Goal: Find contact information: Find contact information

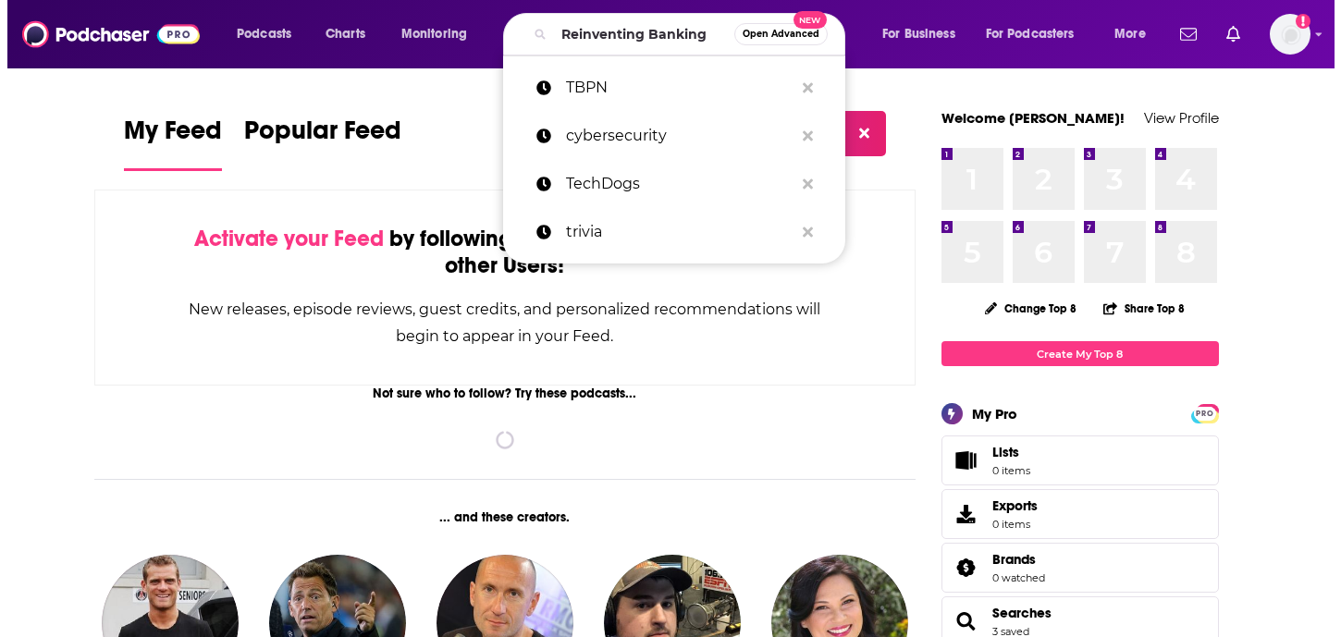
scroll to position [0, 17]
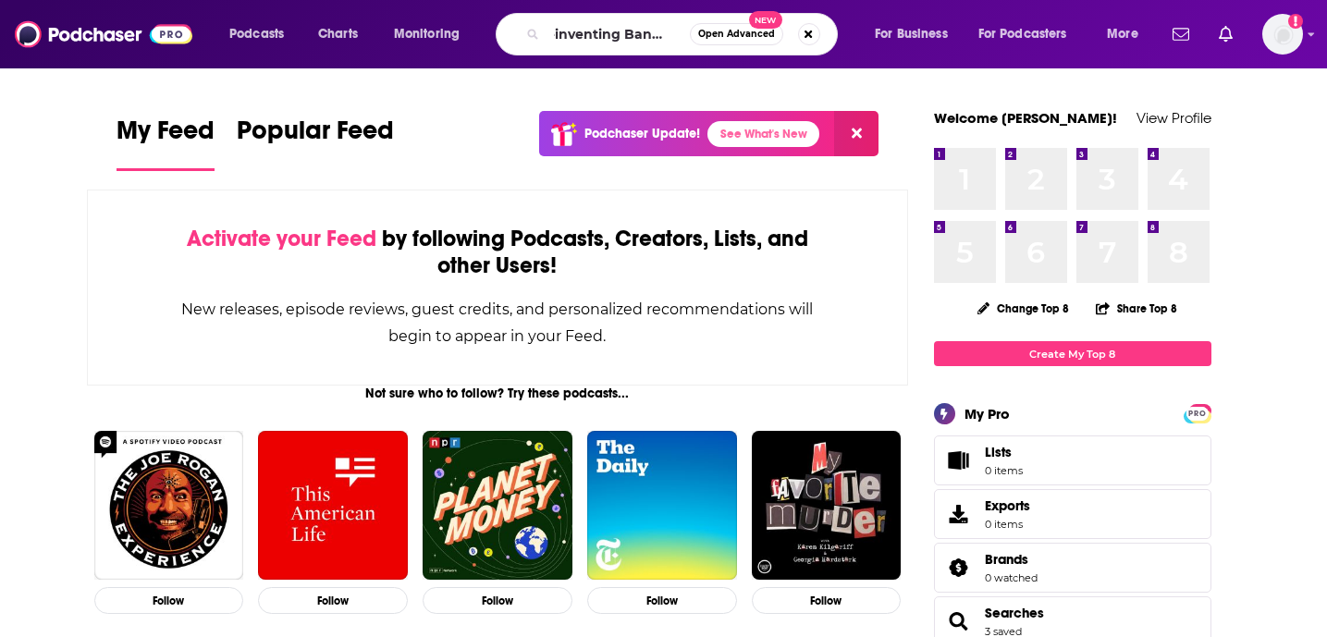
type input "Reinventing Banking"
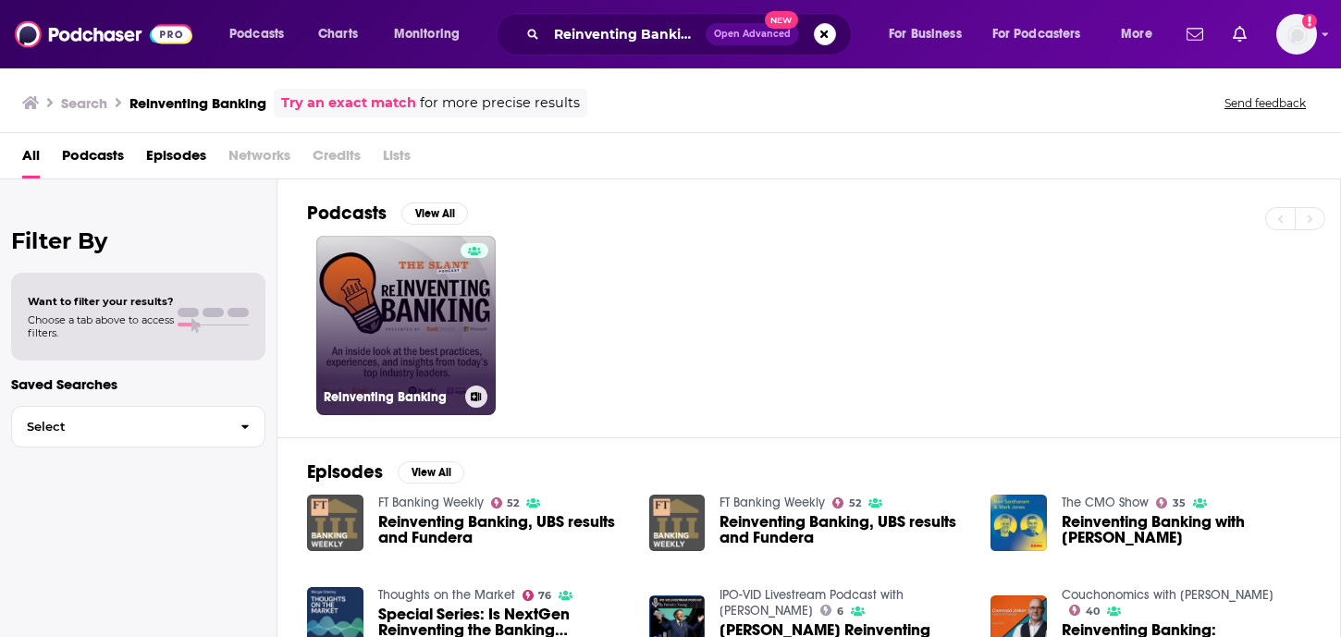
click at [439, 336] on link "Reinventing Banking" at bounding box center [405, 325] width 179 height 179
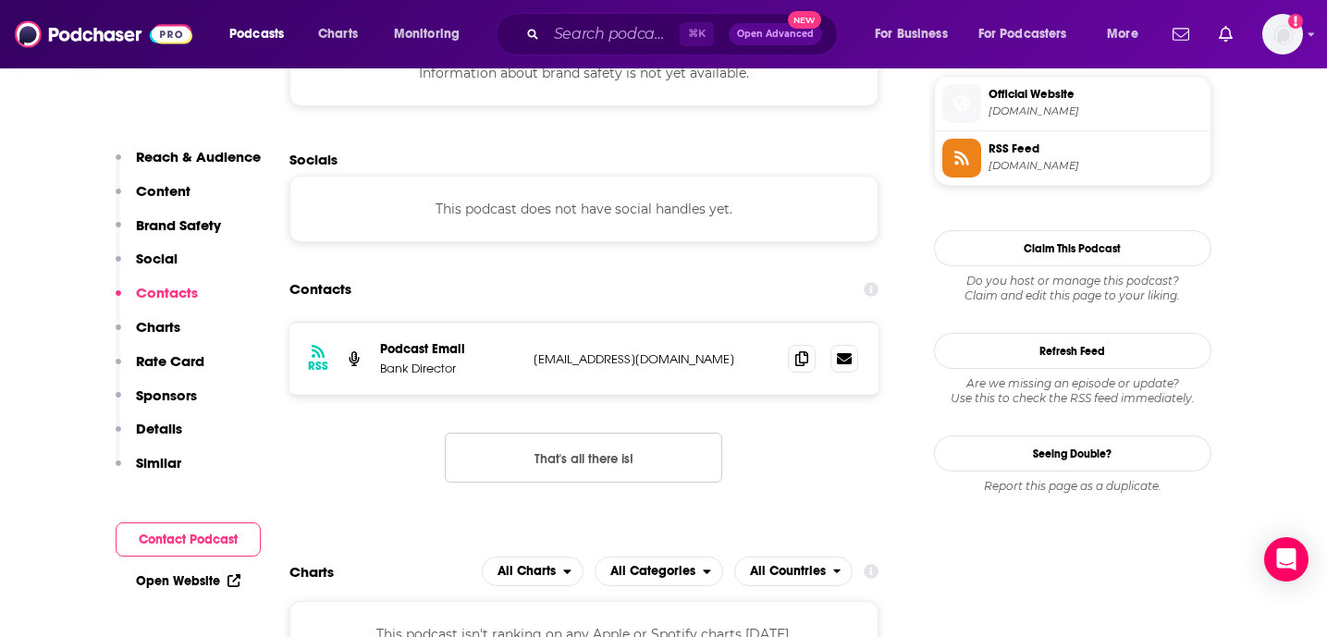
scroll to position [1576, 0]
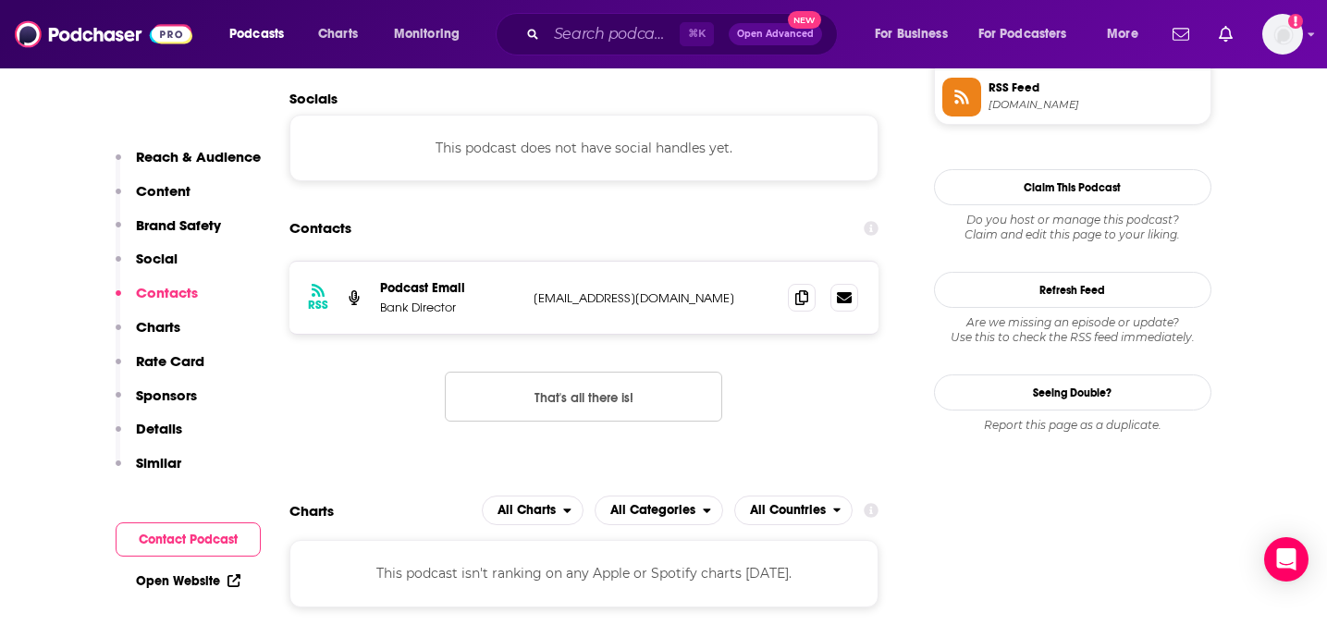
click at [786, 369] on div "RSS Podcast Email Bank Director [EMAIL_ADDRESS][DOMAIN_NAME] [EMAIL_ADDRESS][DO…" at bounding box center [585, 356] width 590 height 191
click at [806, 302] on icon at bounding box center [801, 297] width 13 height 15
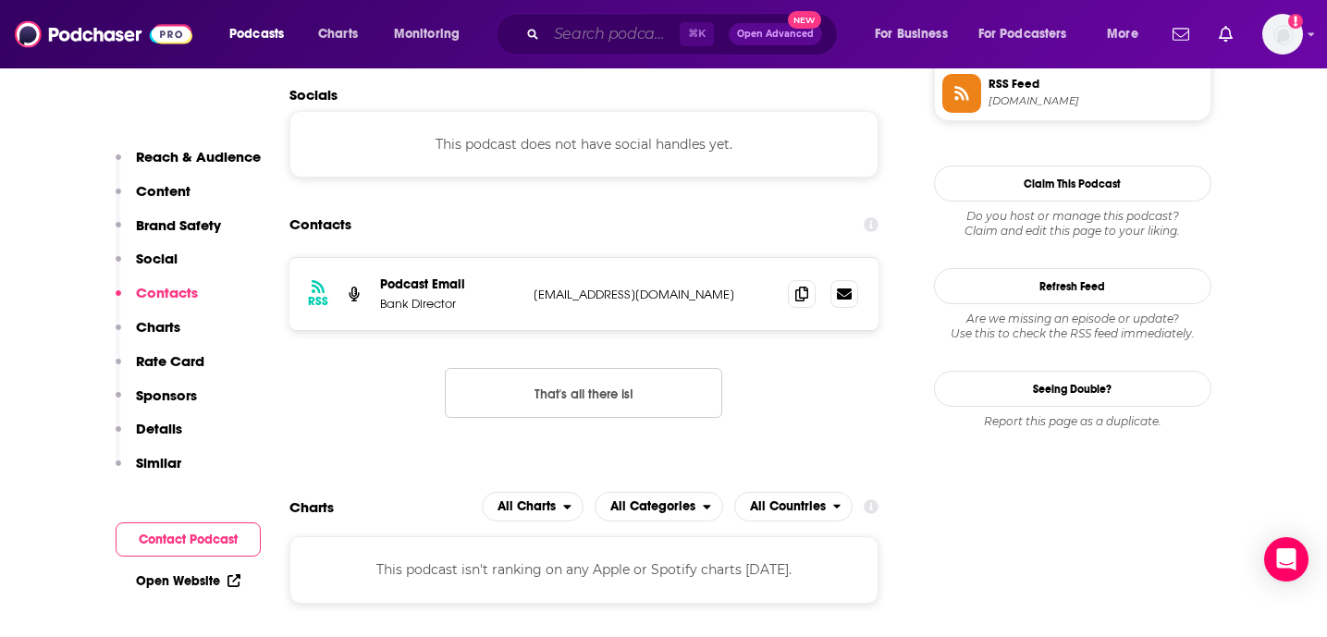
click at [618, 43] on input "Search podcasts, credits, & more..." at bounding box center [613, 34] width 133 height 30
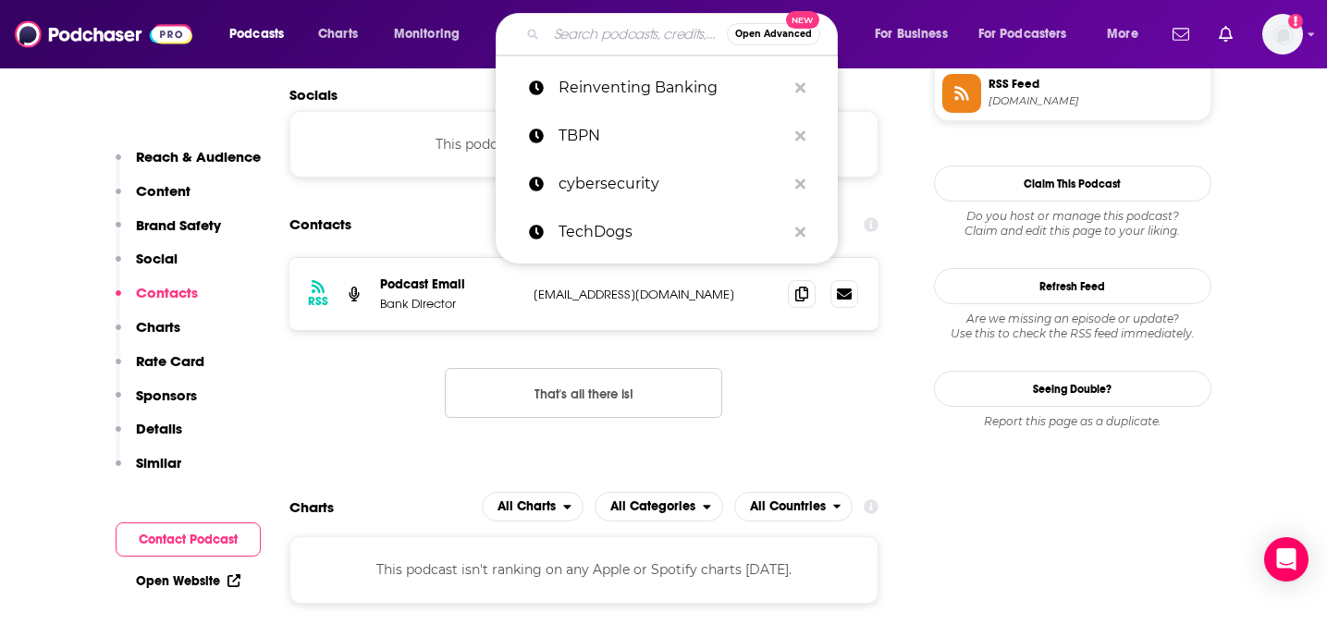
click at [617, 42] on input "Search podcasts, credits, & more..." at bounding box center [637, 34] width 180 height 30
paste input "Fintech Insider"
type input "Fintech Insider"
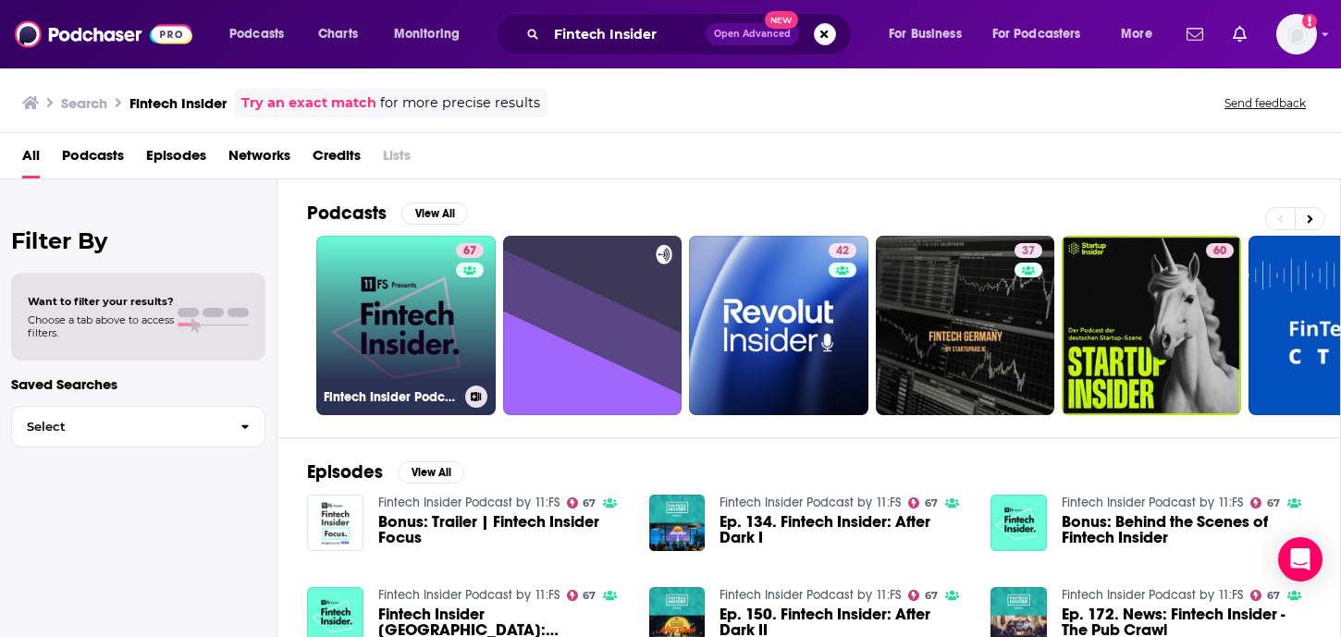
click at [429, 315] on link "67 Fintech Insider Podcast by 11:FS" at bounding box center [405, 325] width 179 height 179
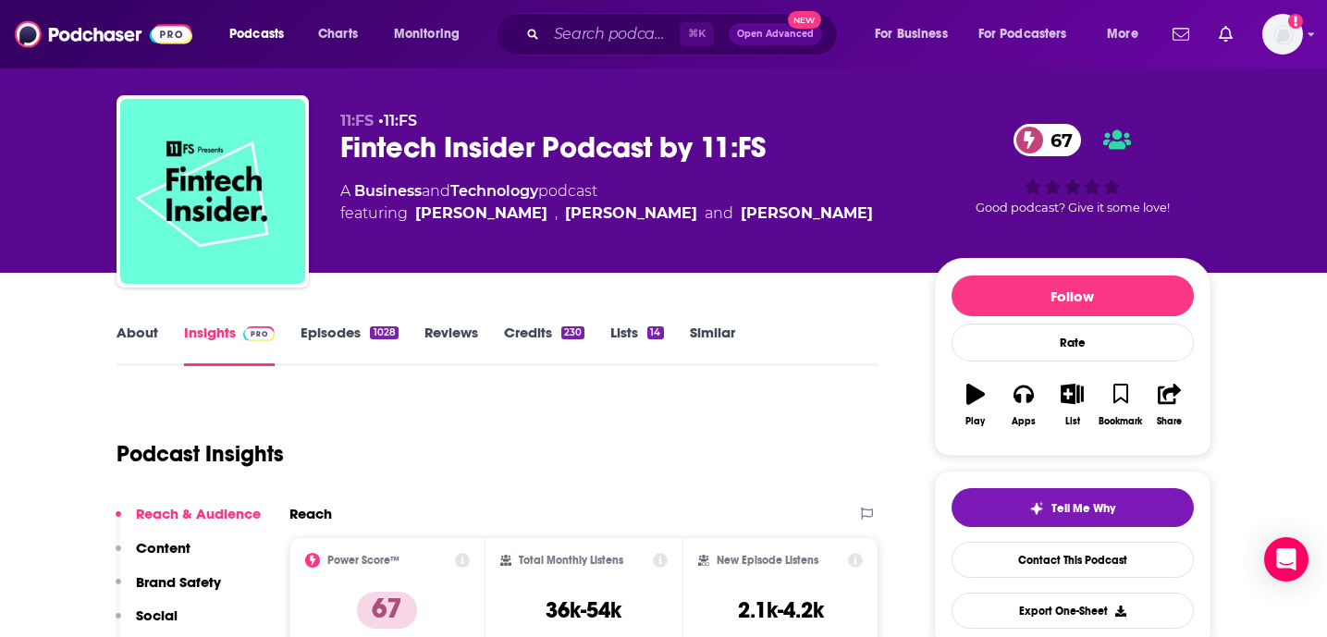
scroll to position [63, 0]
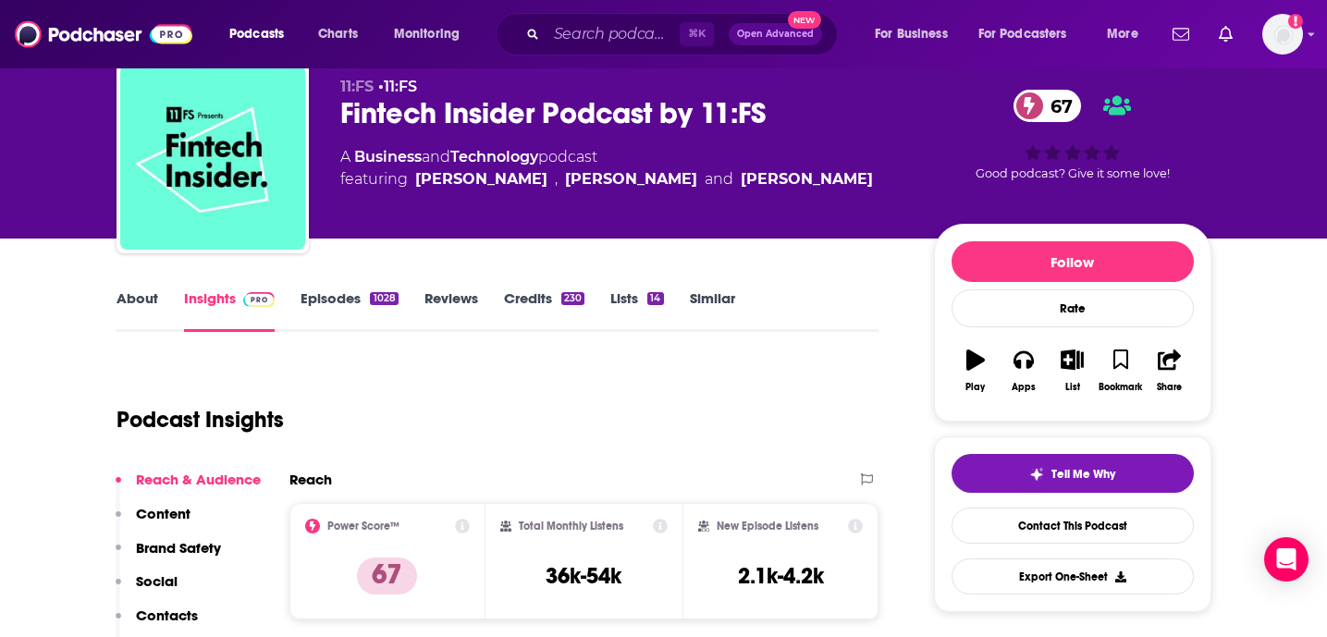
click at [129, 296] on link "About" at bounding box center [138, 311] width 42 height 43
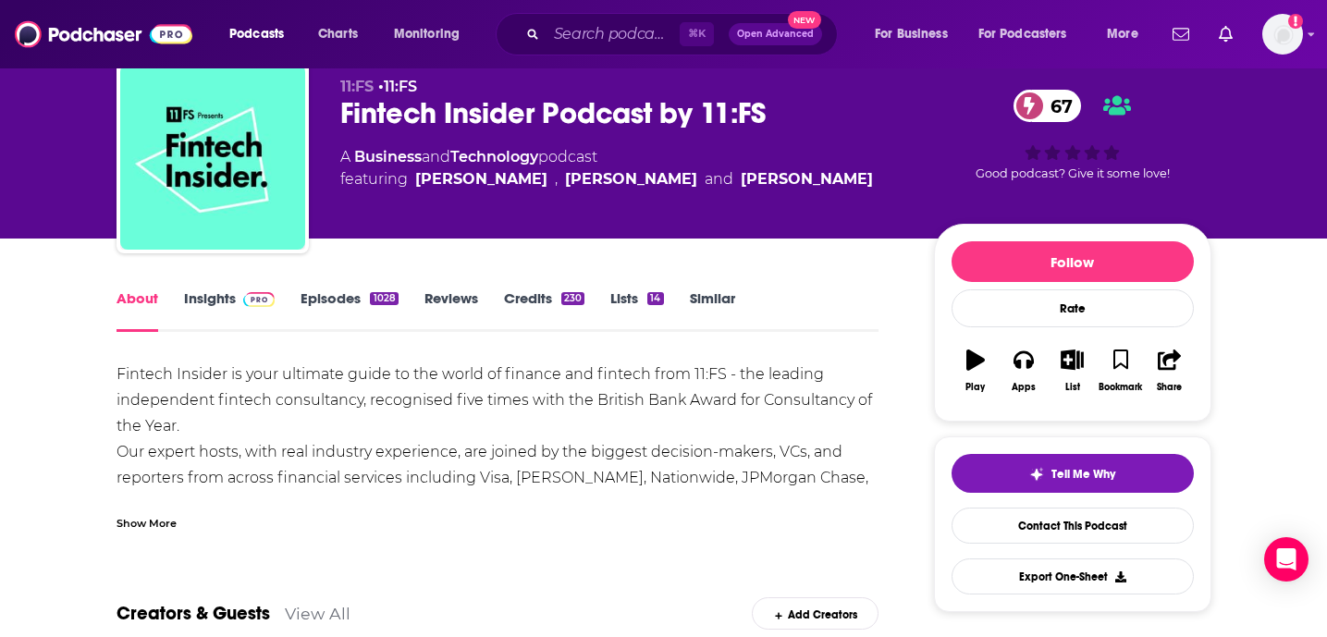
scroll to position [82, 0]
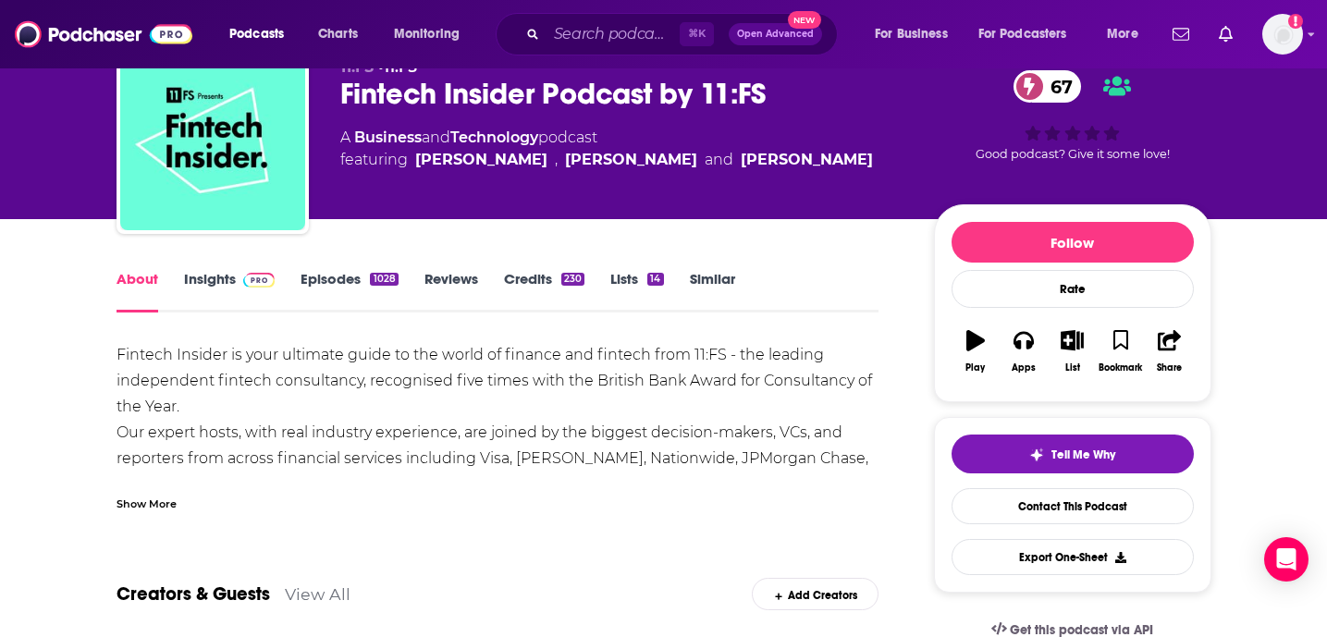
click at [194, 281] on link "Insights" at bounding box center [230, 291] width 92 height 43
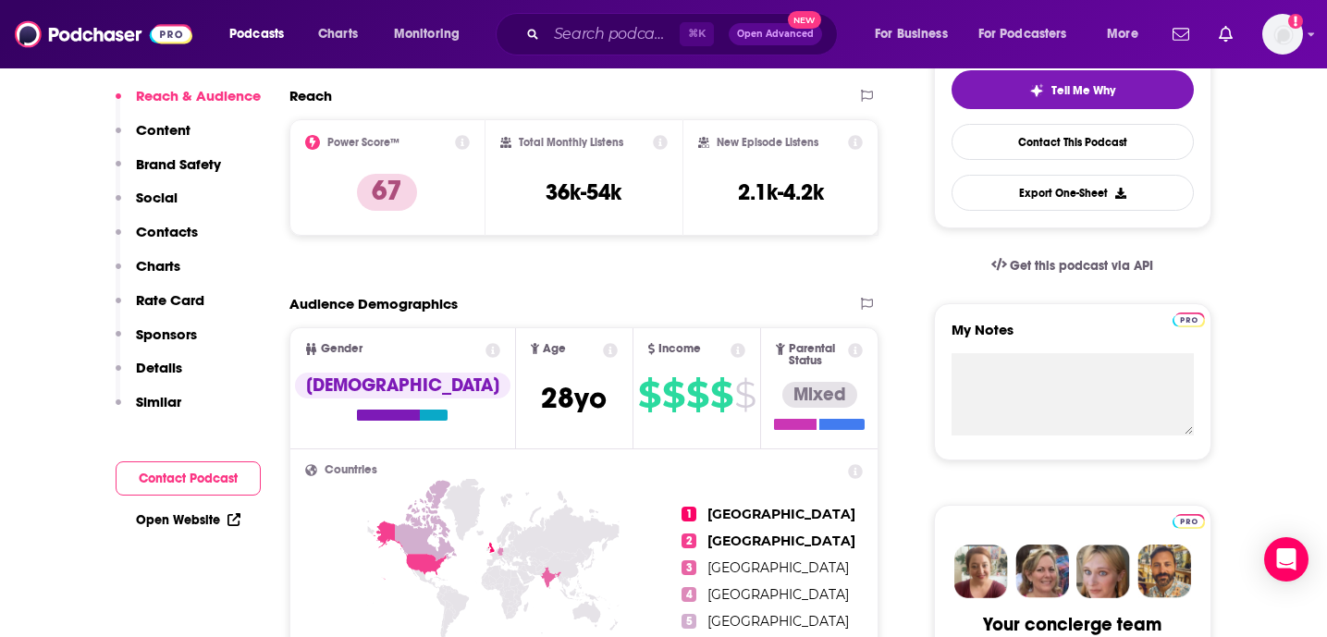
scroll to position [550, 0]
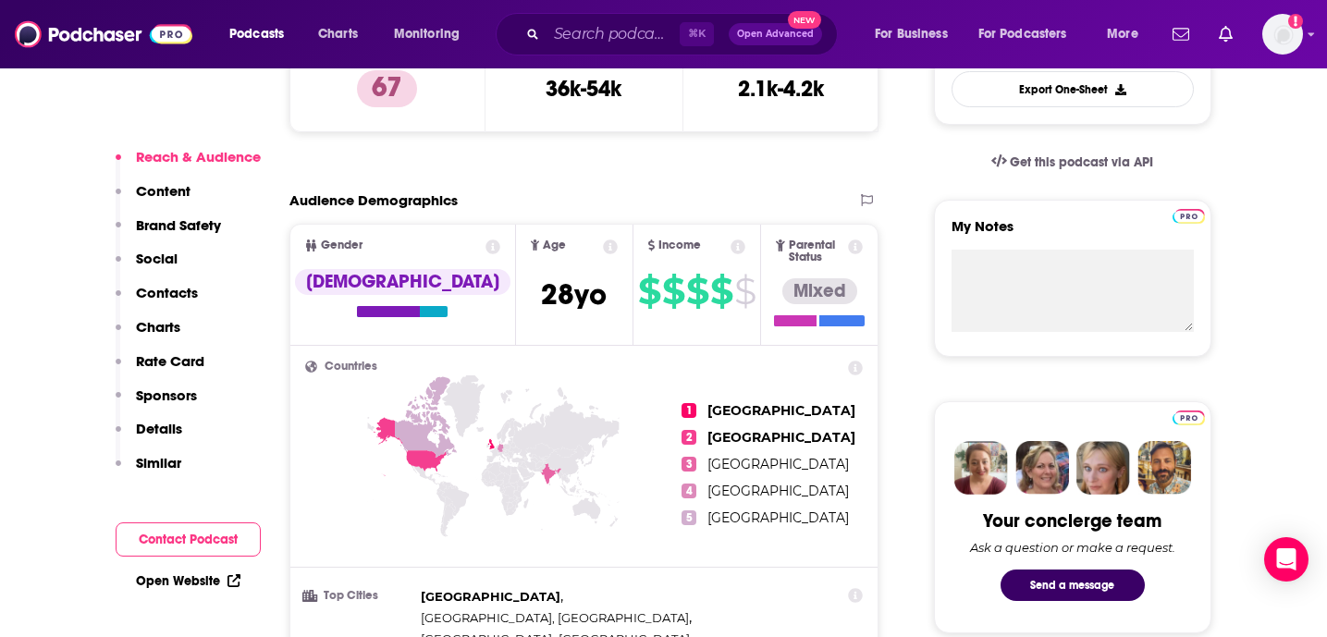
click at [166, 298] on button "Contacts" at bounding box center [157, 301] width 82 height 34
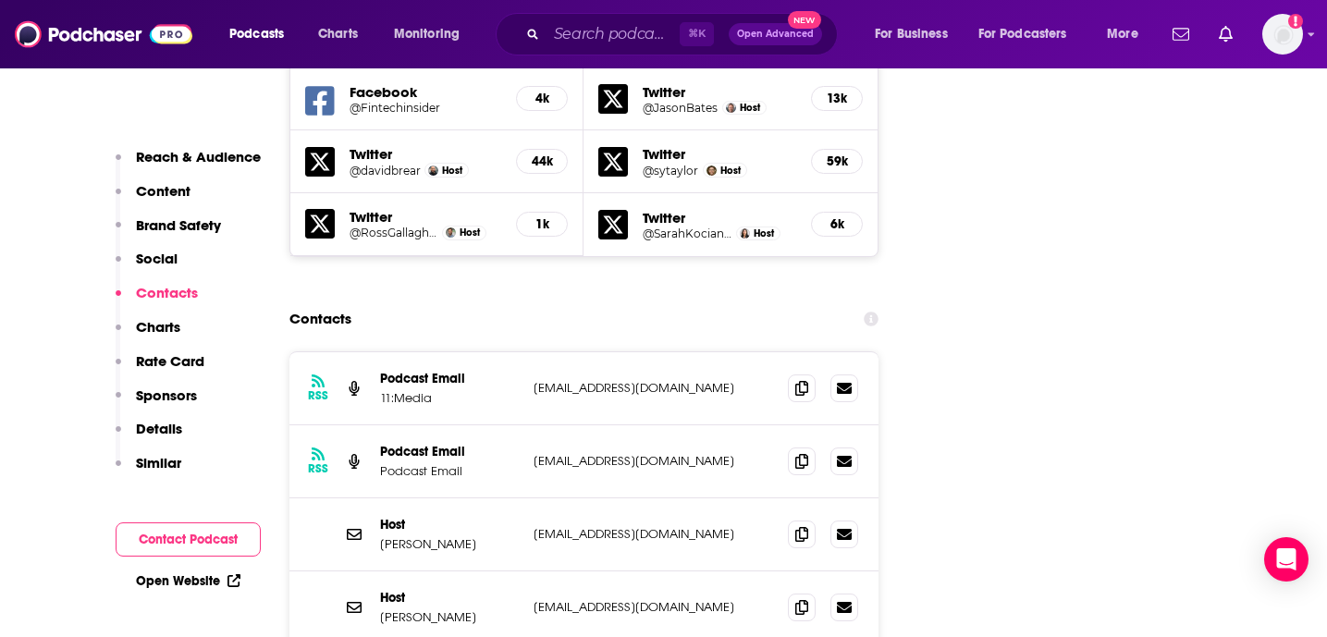
scroll to position [2256, 0]
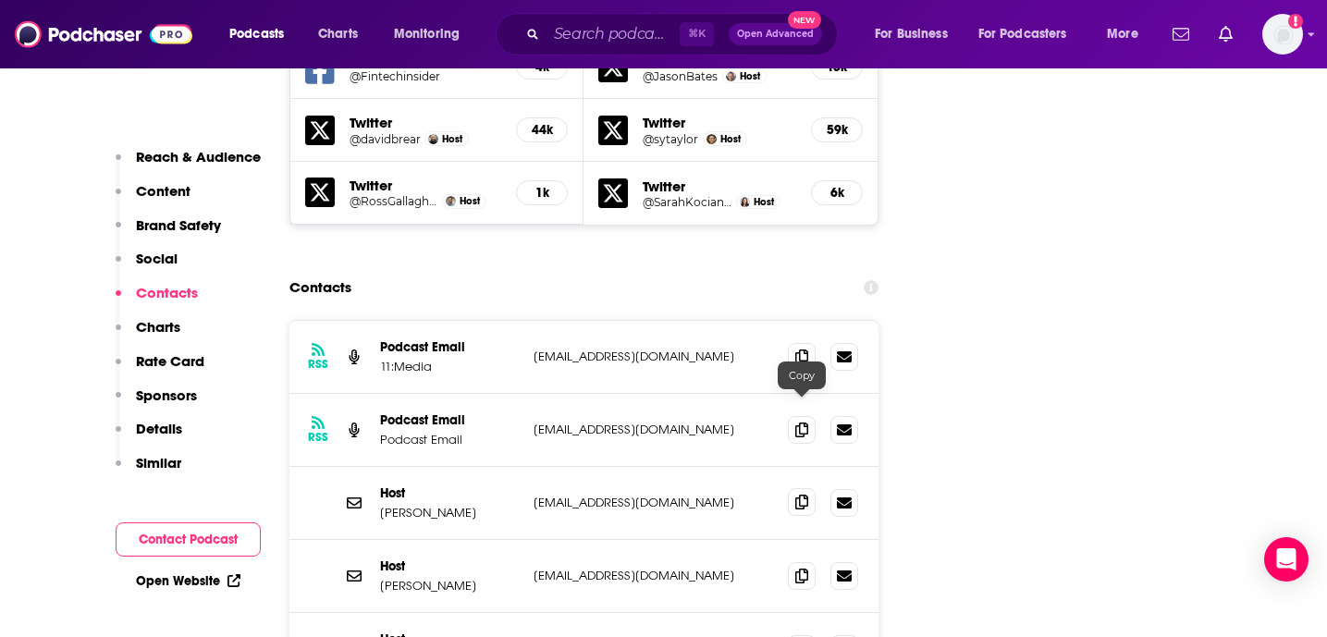
click at [799, 495] on icon at bounding box center [801, 502] width 13 height 15
click at [566, 32] on input "Search podcasts, credits, & more..." at bounding box center [613, 34] width 133 height 30
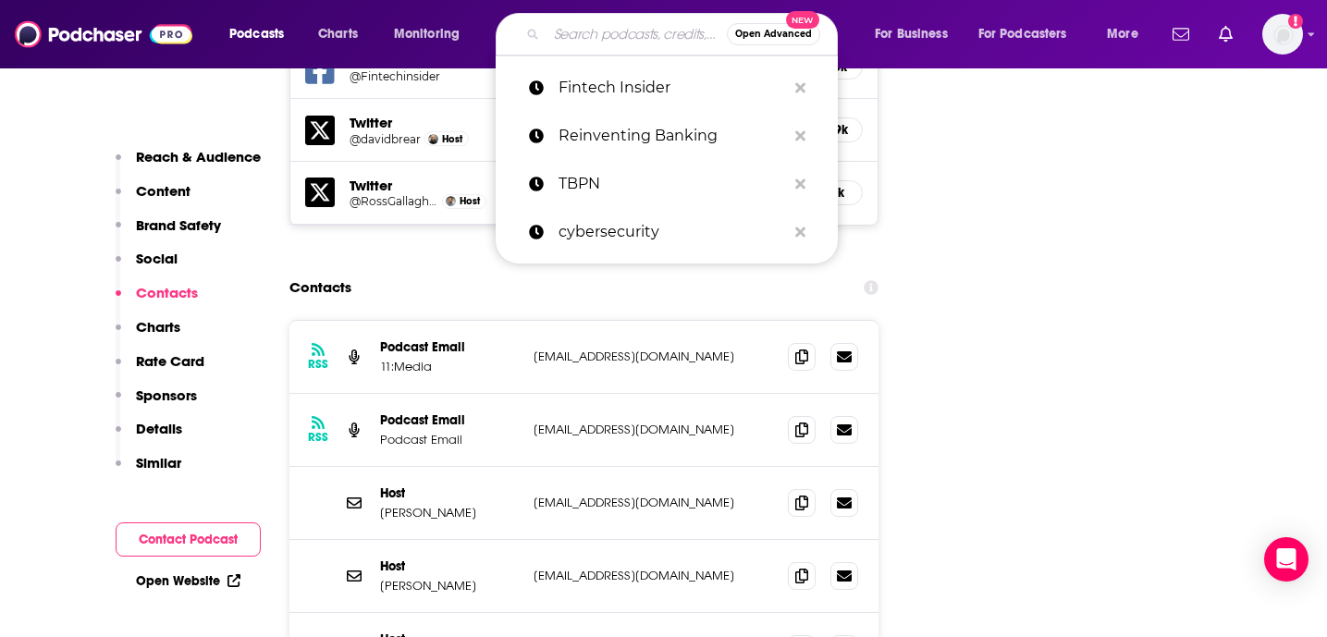
click at [566, 32] on input "Search podcasts, credits, & more..." at bounding box center [637, 34] width 180 height 30
paste input "Fintech Beat"
type input "Fintech Beat"
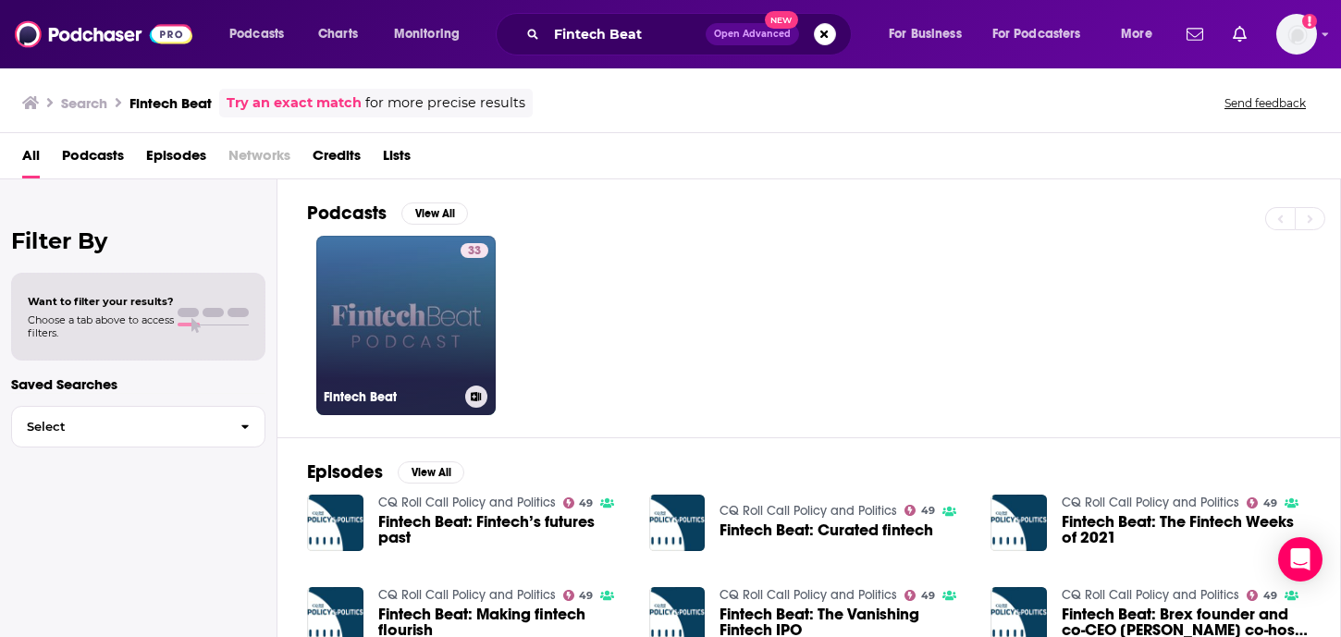
click at [444, 366] on link "33 Fintech Beat" at bounding box center [405, 325] width 179 height 179
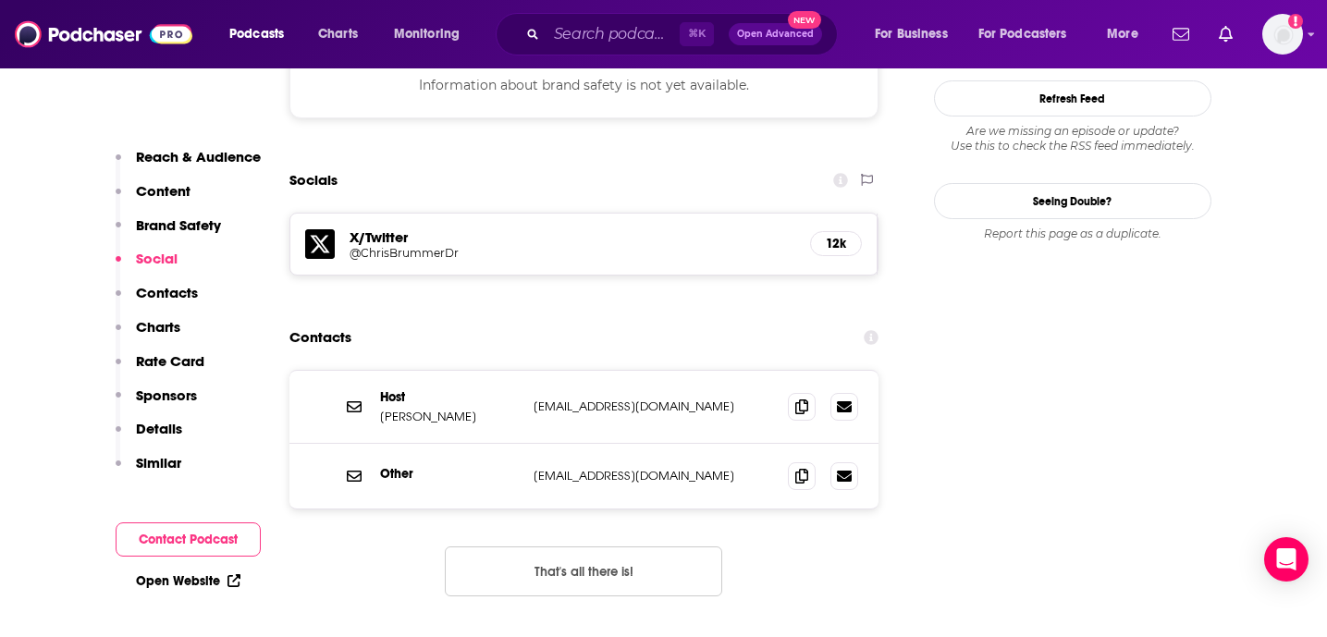
scroll to position [1905, 0]
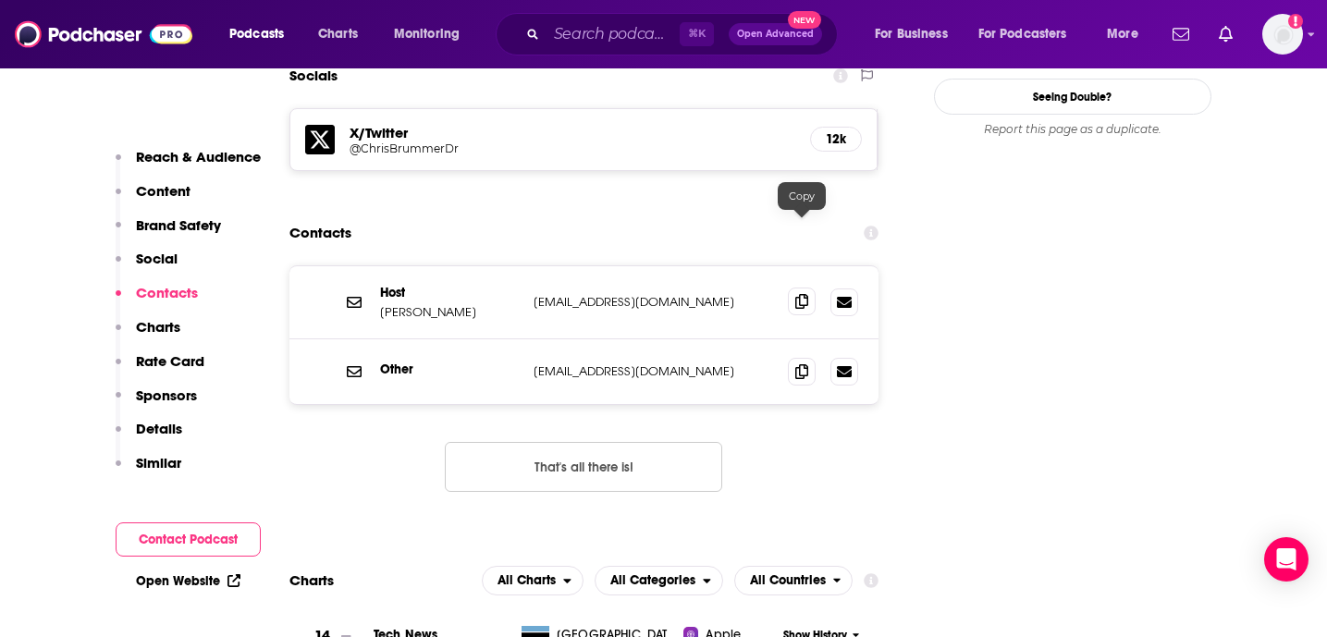
click at [807, 294] on icon at bounding box center [801, 301] width 13 height 15
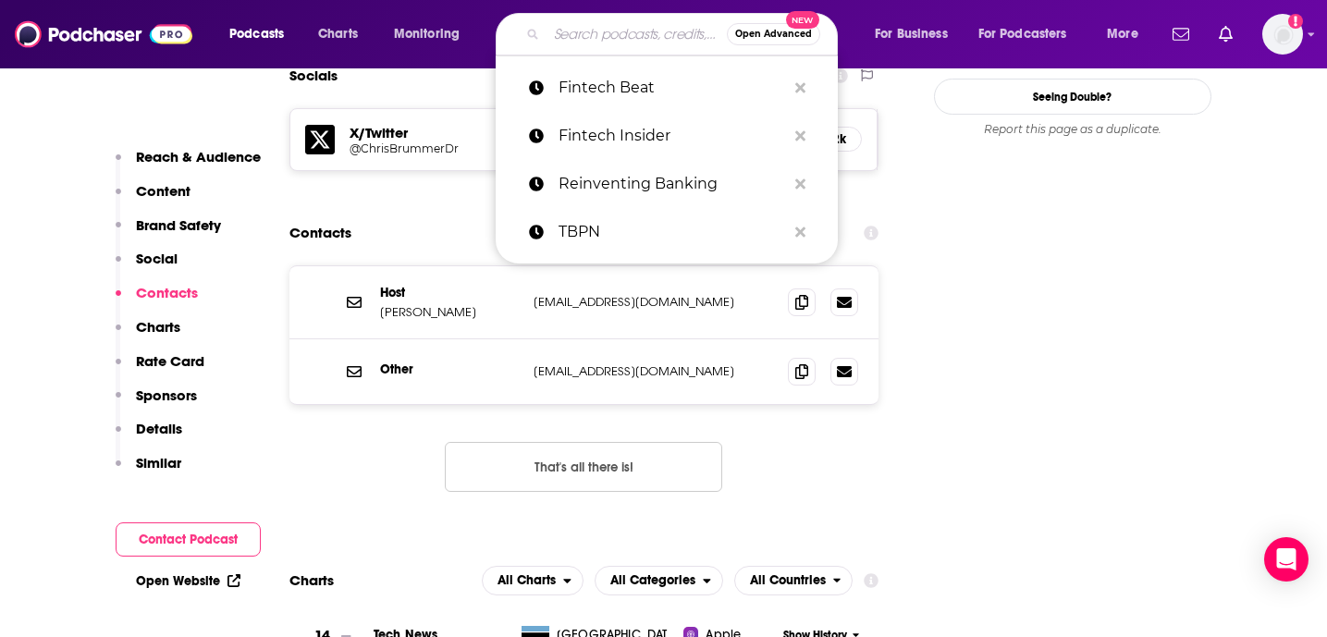
click at [622, 30] on input "Search podcasts, credits, & more..." at bounding box center [637, 34] width 180 height 30
paste input "Breaking Banks"
type input "Breaking Banks"
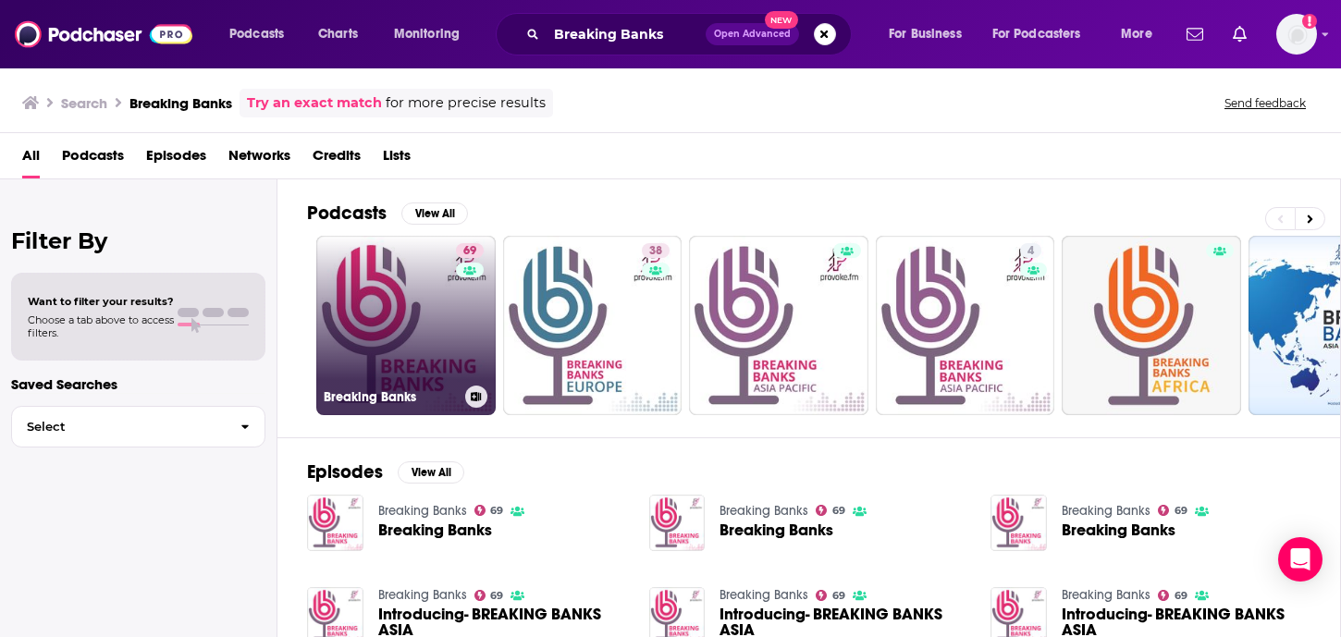
click at [401, 352] on link "69 Breaking Banks" at bounding box center [405, 325] width 179 height 179
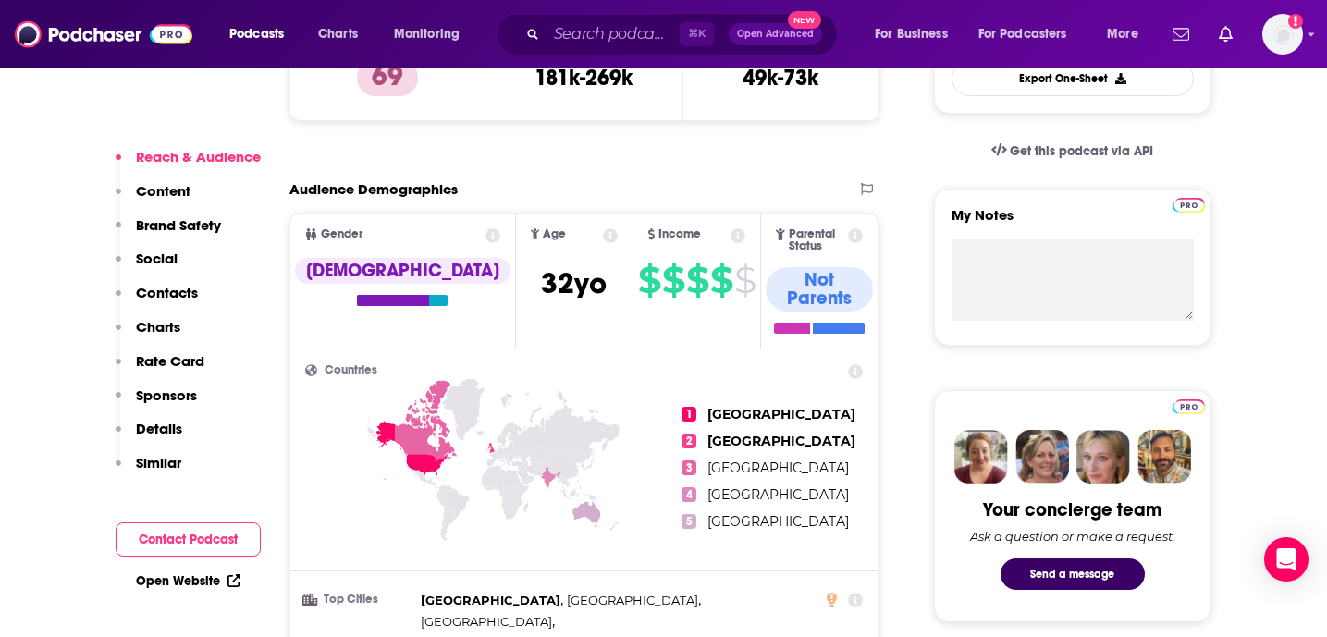
scroll to position [569, 0]
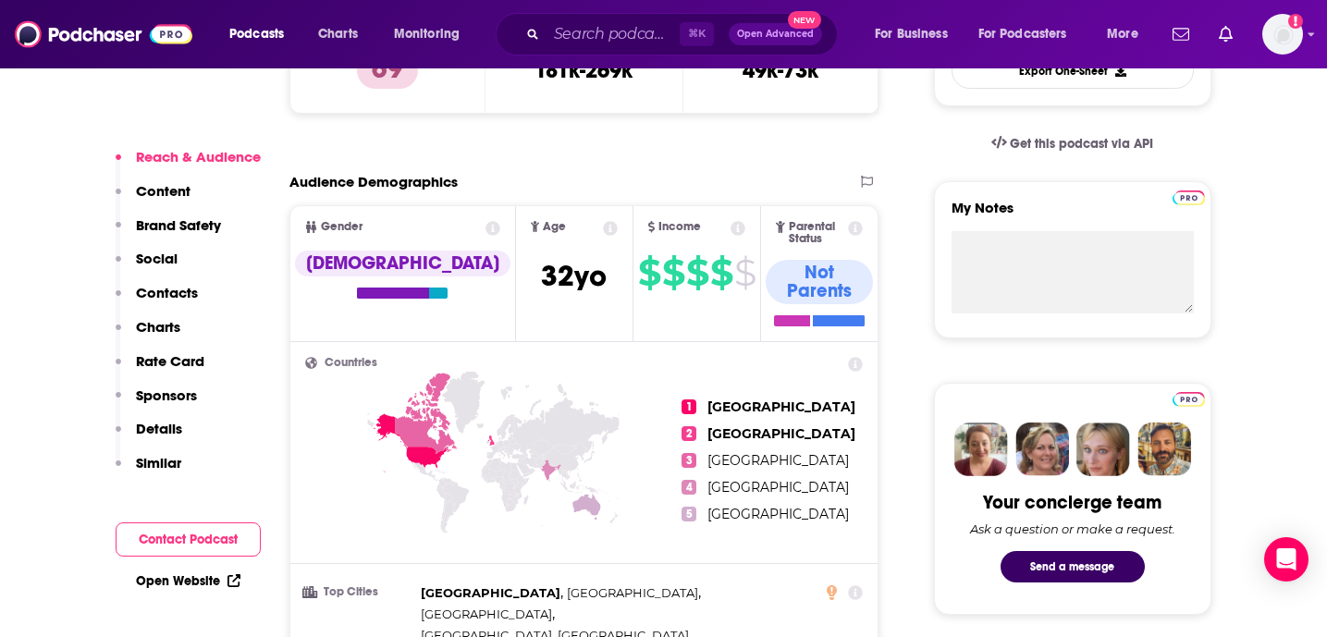
click at [176, 284] on p "Contacts" at bounding box center [167, 293] width 62 height 18
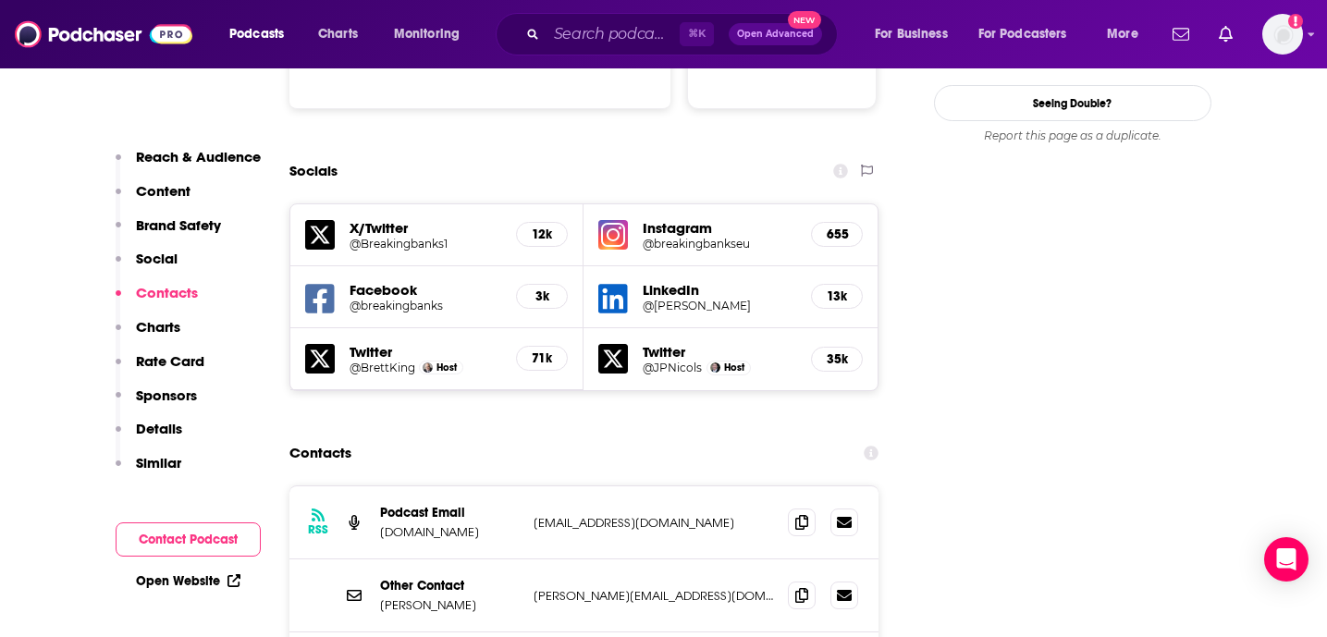
scroll to position [2132, 0]
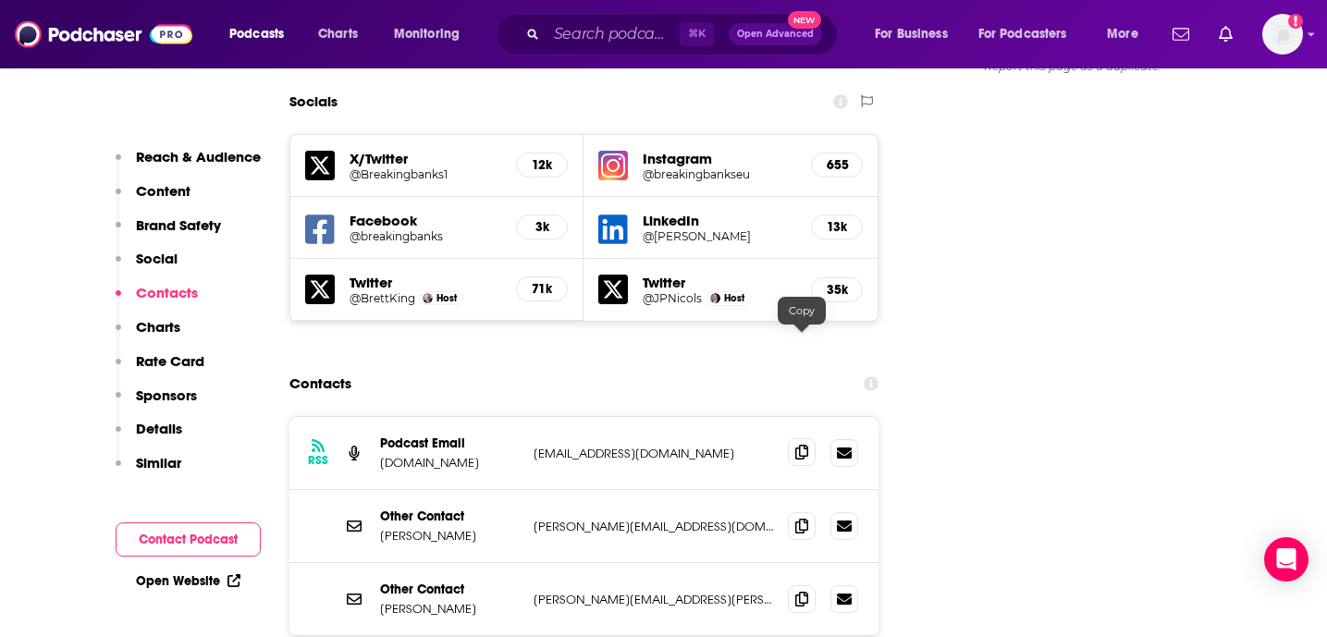
click at [797, 445] on icon at bounding box center [801, 452] width 13 height 15
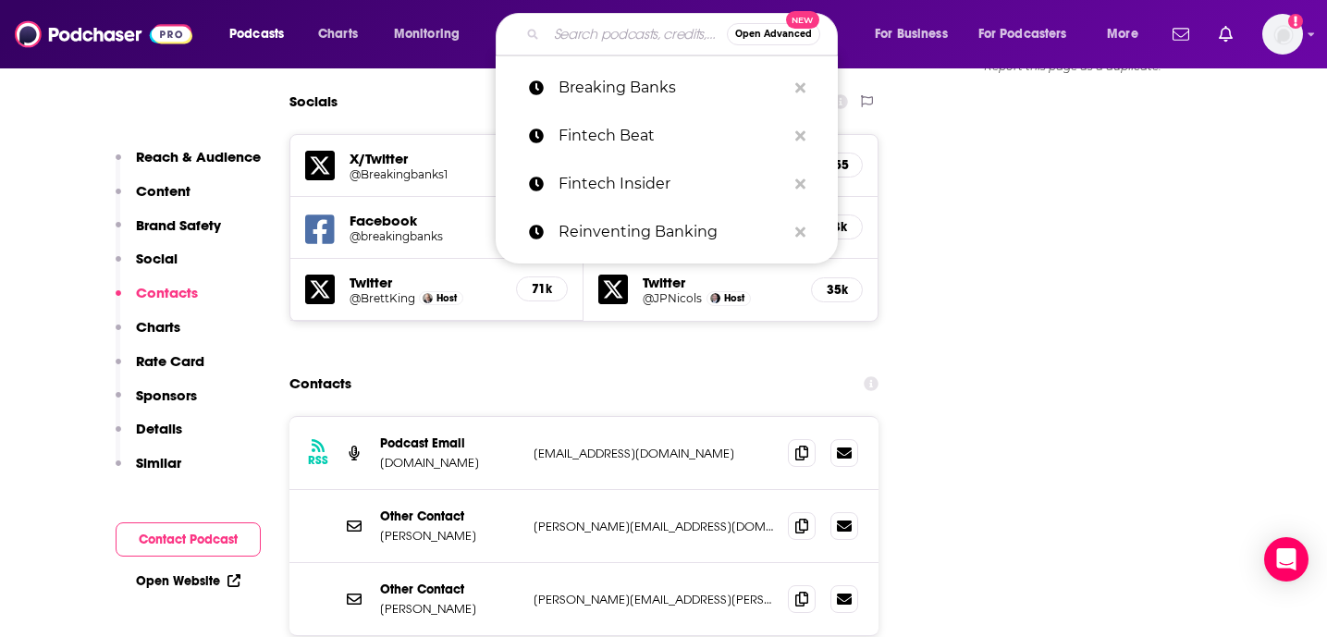
click at [557, 31] on input "Search podcasts, credits, & more..." at bounding box center [637, 34] width 180 height 30
paste input "[PERSON_NAME] Fintech Podcast"
type input "[PERSON_NAME] Fintech Podcast"
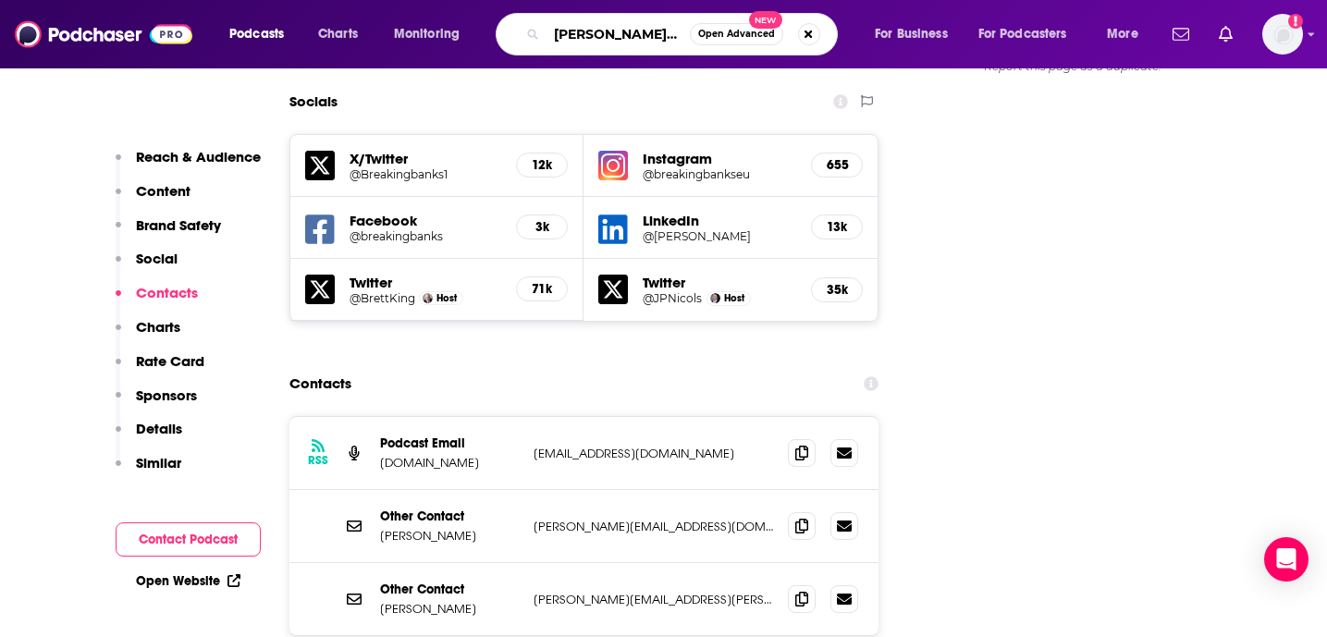
scroll to position [0, 47]
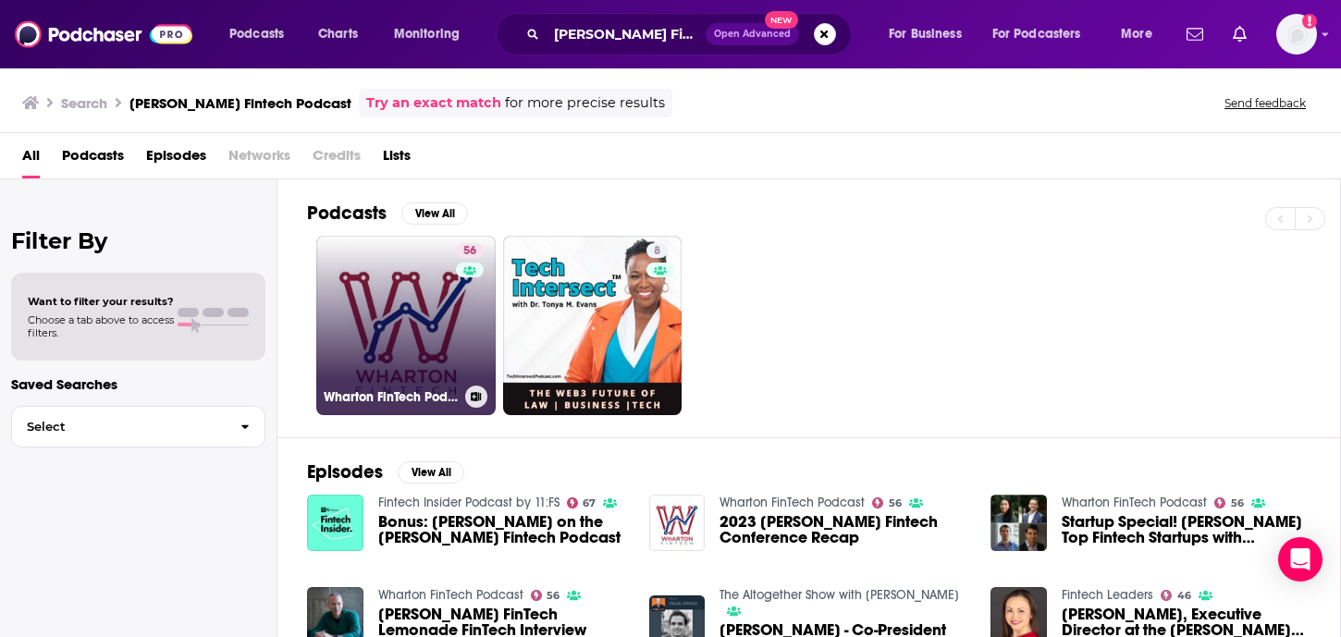
click at [426, 312] on link "56 [PERSON_NAME] FinTech Podcast" at bounding box center [405, 325] width 179 height 179
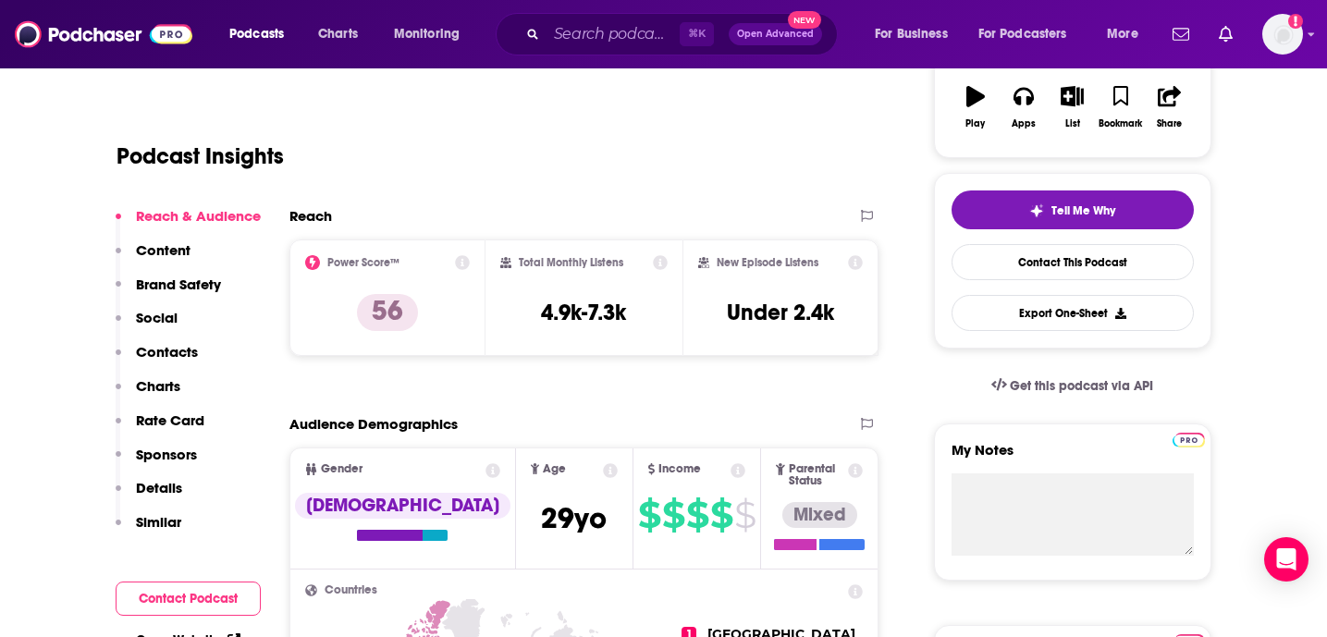
scroll to position [352, 0]
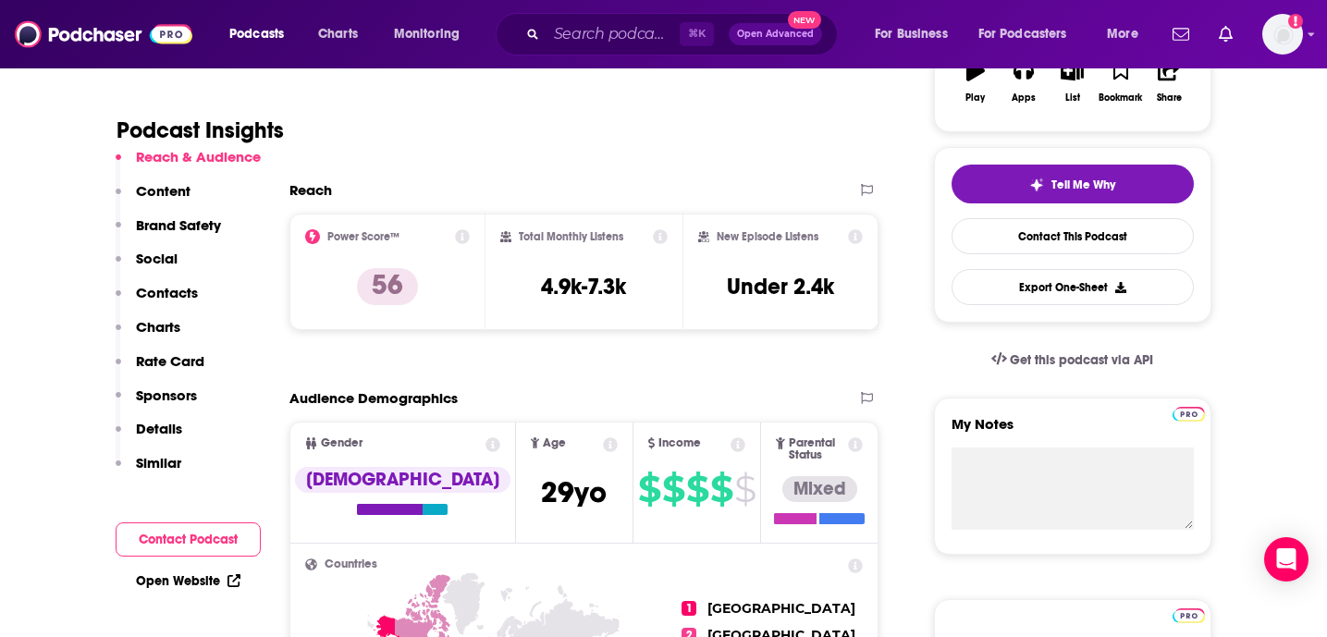
click at [164, 297] on p "Contacts" at bounding box center [167, 293] width 62 height 18
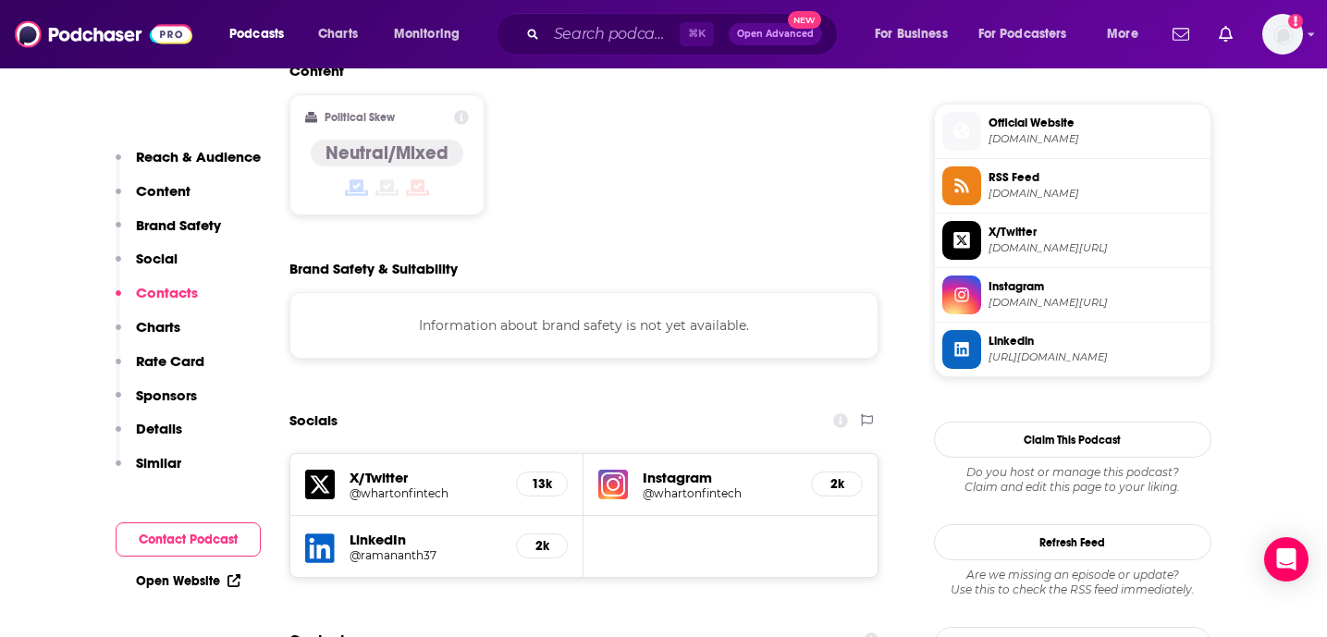
scroll to position [1716, 0]
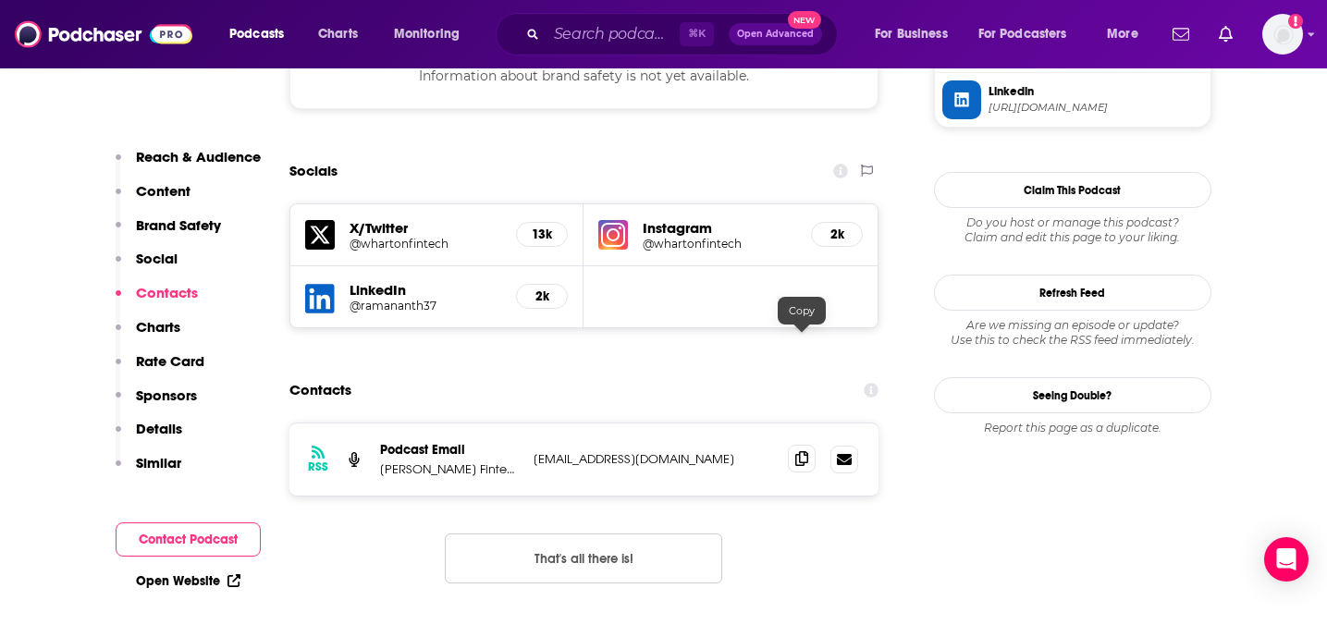
click at [801, 451] on icon at bounding box center [801, 458] width 13 height 15
click at [595, 31] on input "Search podcasts, credits, & more..." at bounding box center [613, 34] width 133 height 30
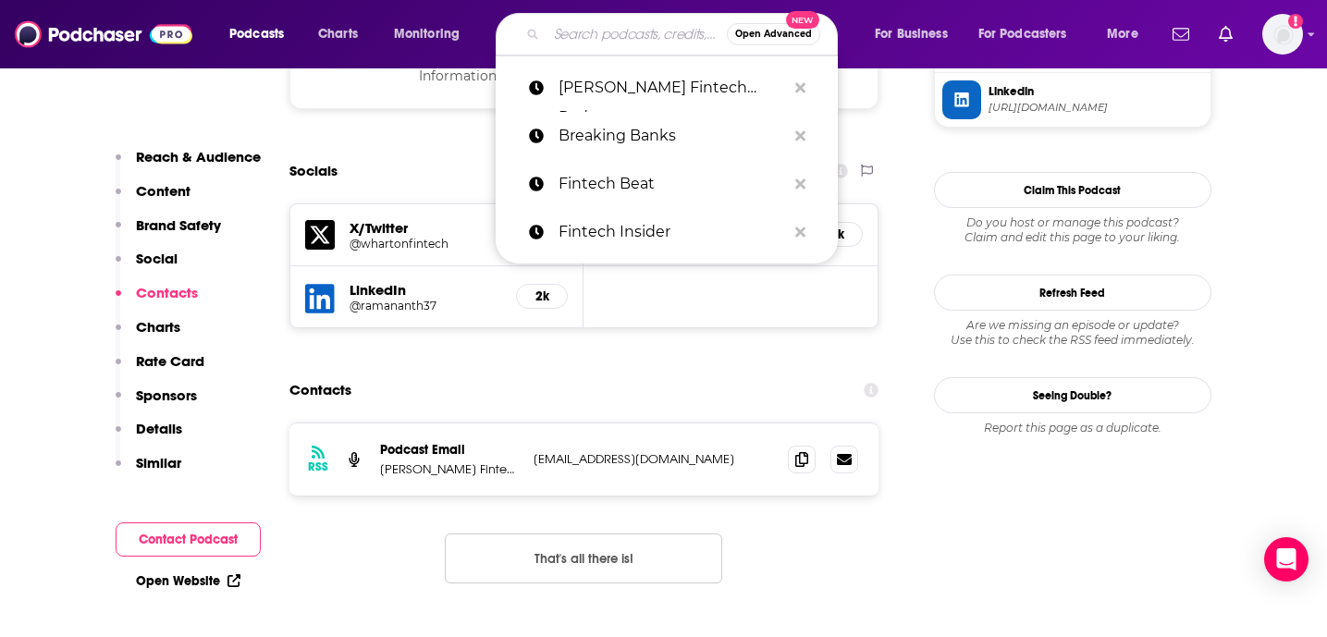
paste input "Voice of Fintech"
type input "Voice of Fintech"
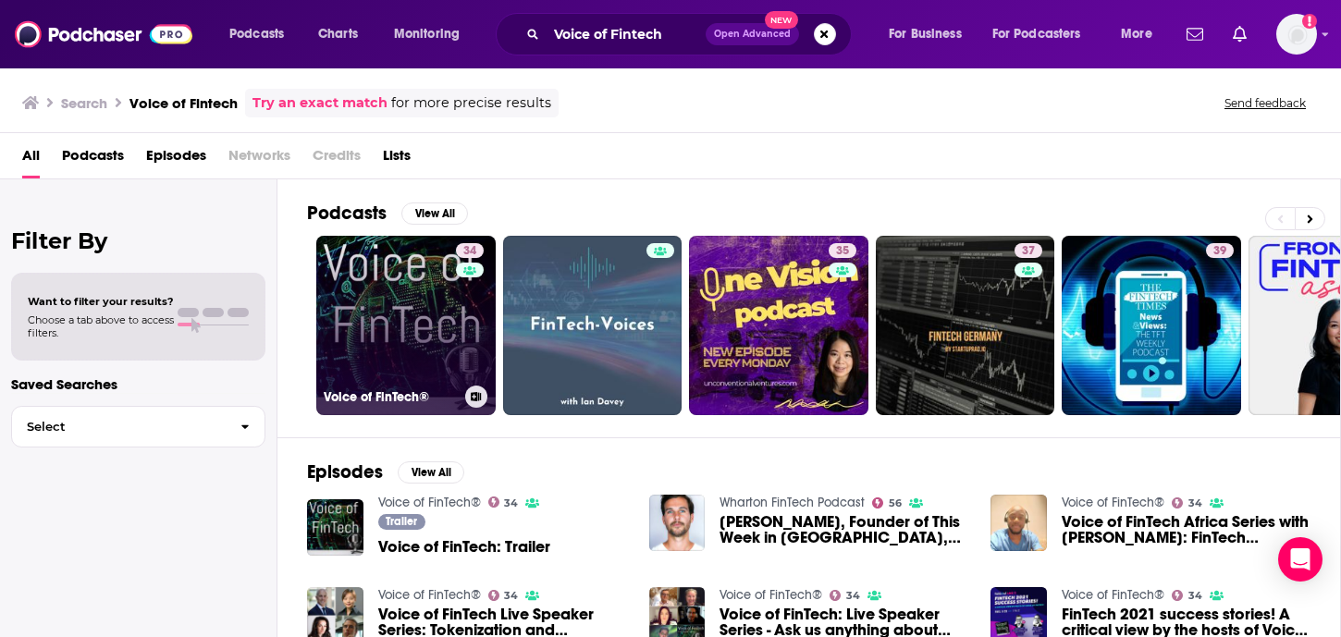
click at [415, 335] on link "34 Voice of FinTech®" at bounding box center [405, 325] width 179 height 179
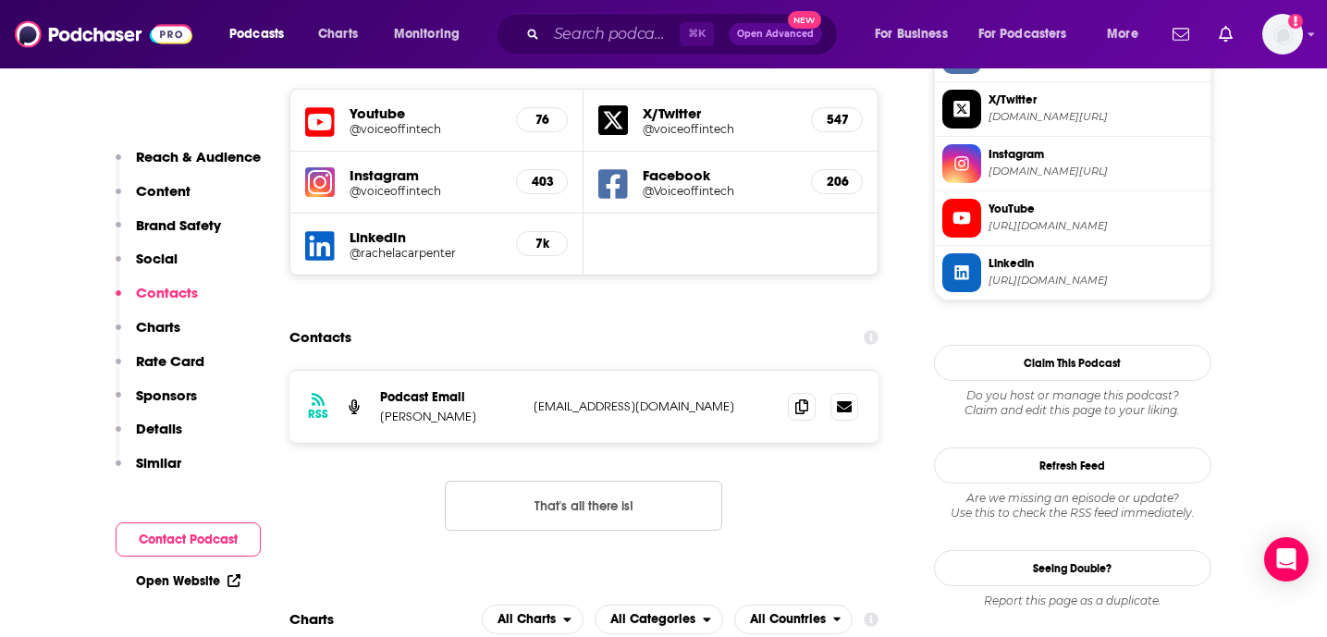
scroll to position [1822, 0]
click at [807, 398] on icon at bounding box center [801, 405] width 13 height 15
click at [642, 42] on input "Search podcasts, credits, & more..." at bounding box center [613, 34] width 133 height 30
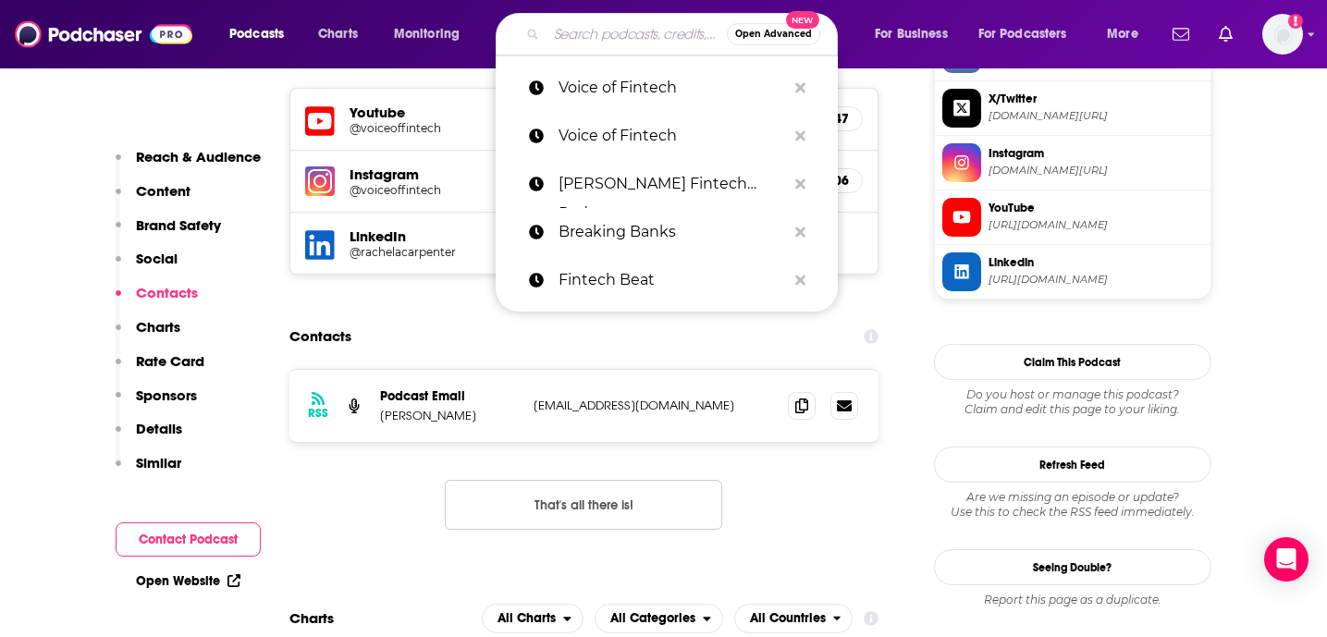
paste input "Fintech Impact"
type input "Fintech Impact"
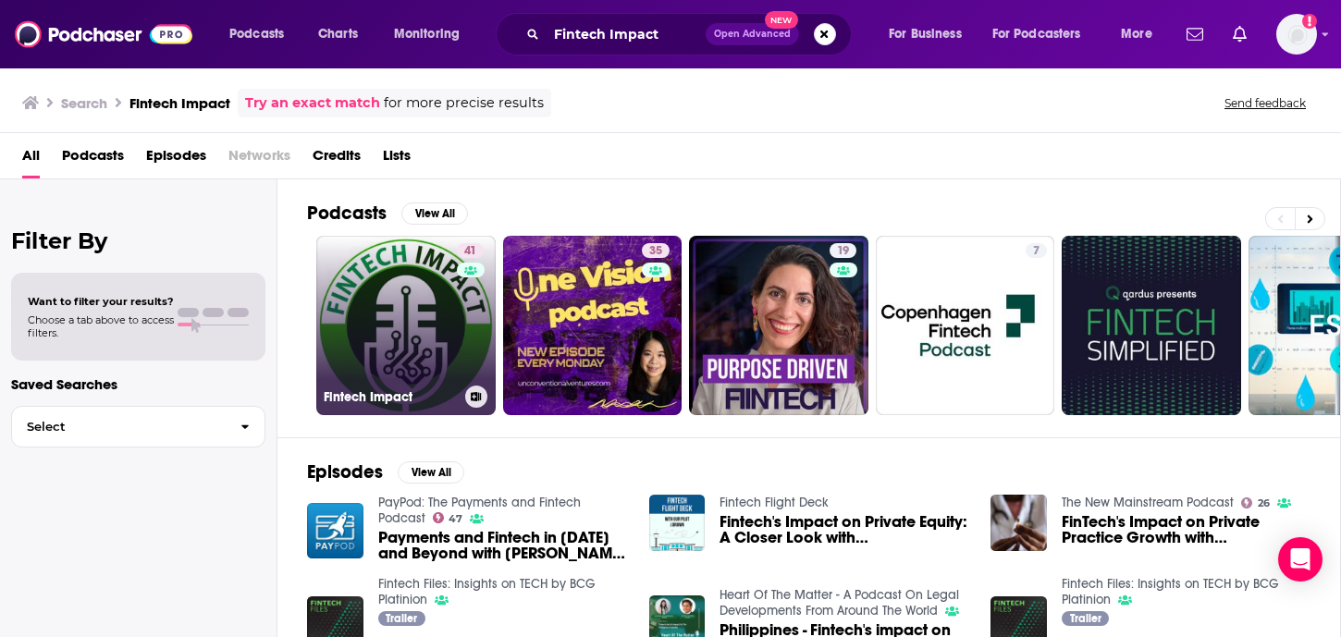
click at [418, 353] on link "41 Fintech Impact" at bounding box center [405, 325] width 179 height 179
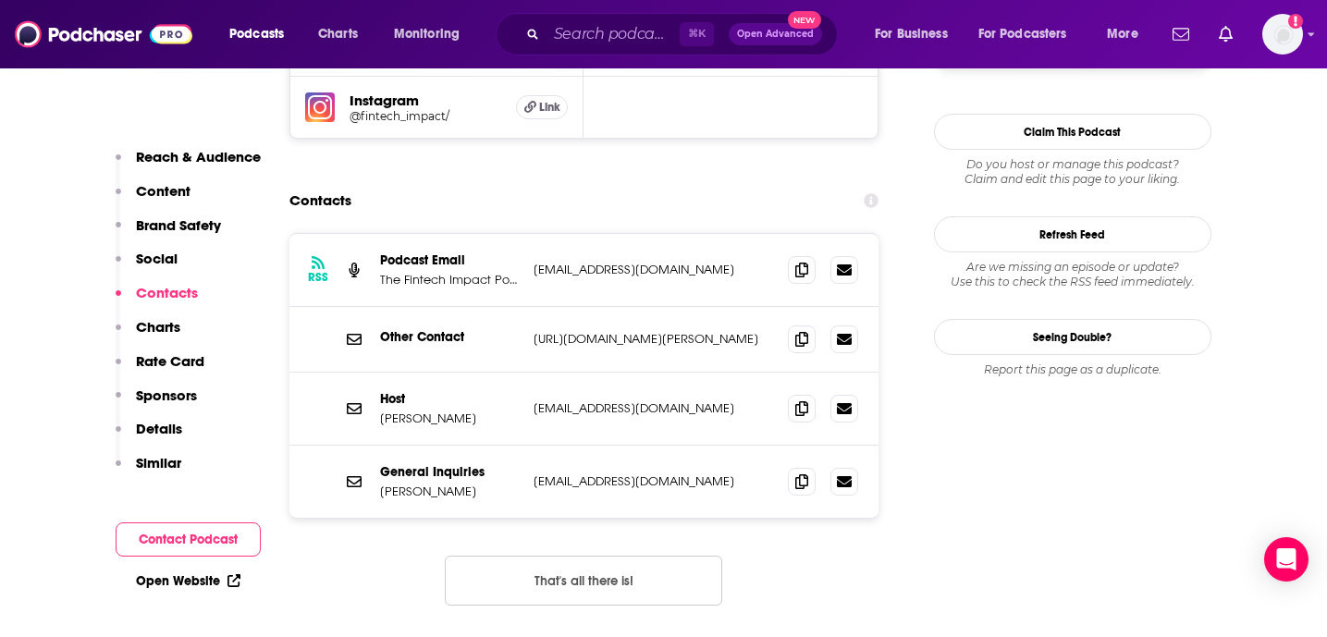
scroll to position [1926, 0]
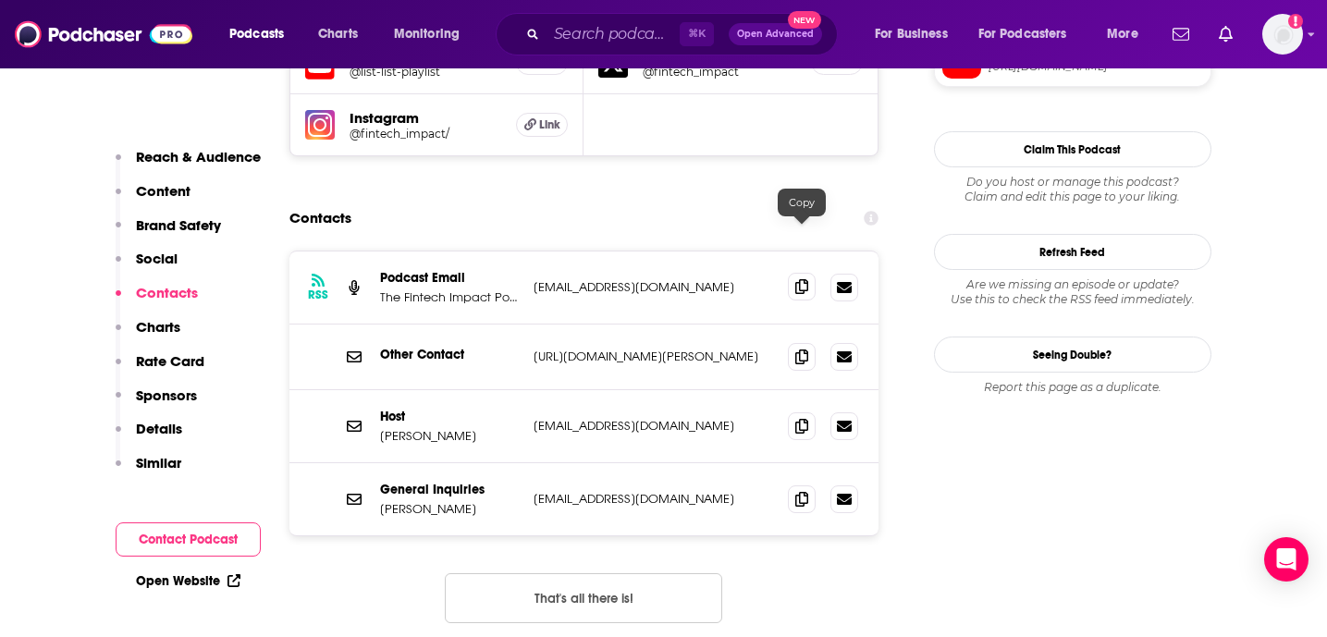
click at [802, 279] on icon at bounding box center [801, 286] width 13 height 15
drag, startPoint x: 458, startPoint y: 385, endPoint x: 382, endPoint y: 390, distance: 76.0
click at [382, 428] on p "[PERSON_NAME]" at bounding box center [449, 436] width 139 height 16
copy p "[PERSON_NAME]"
click at [786, 390] on div "Host [PERSON_NAME] [EMAIL_ADDRESS][DOMAIN_NAME] [EMAIL_ADDRESS][DOMAIN_NAME]" at bounding box center [585, 426] width 590 height 73
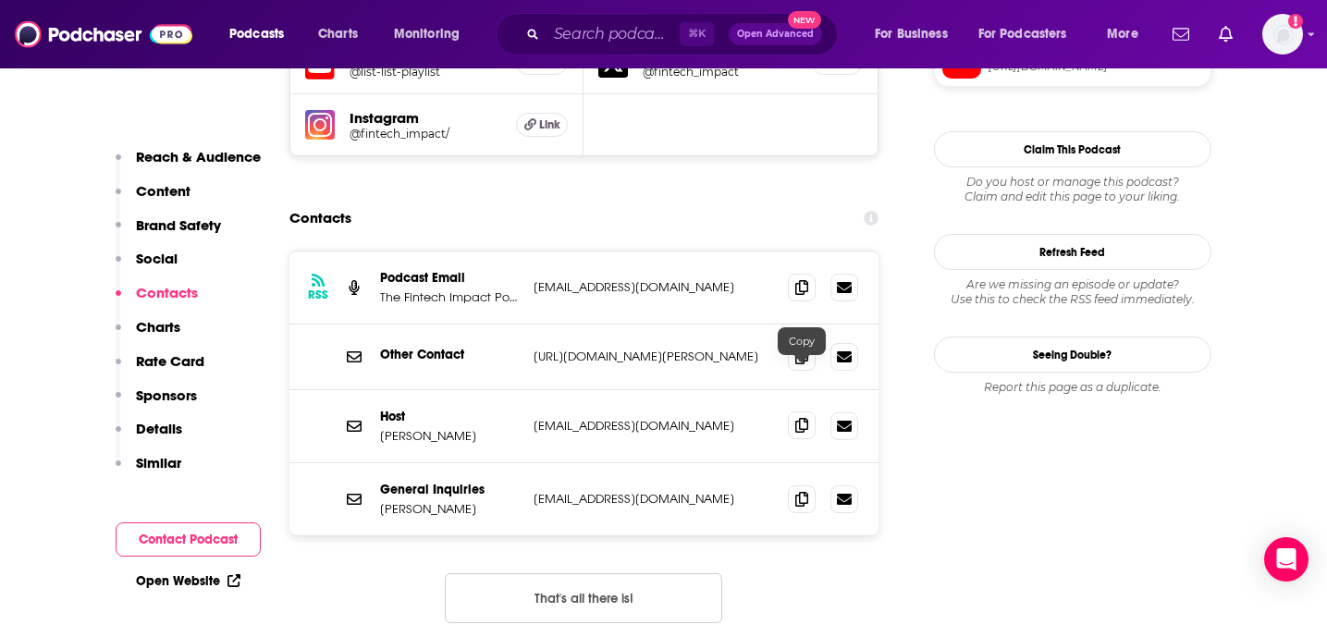
click at [801, 418] on icon at bounding box center [801, 425] width 13 height 15
click at [623, 33] on input "Search podcasts, credits, & more..." at bounding box center [613, 34] width 133 height 30
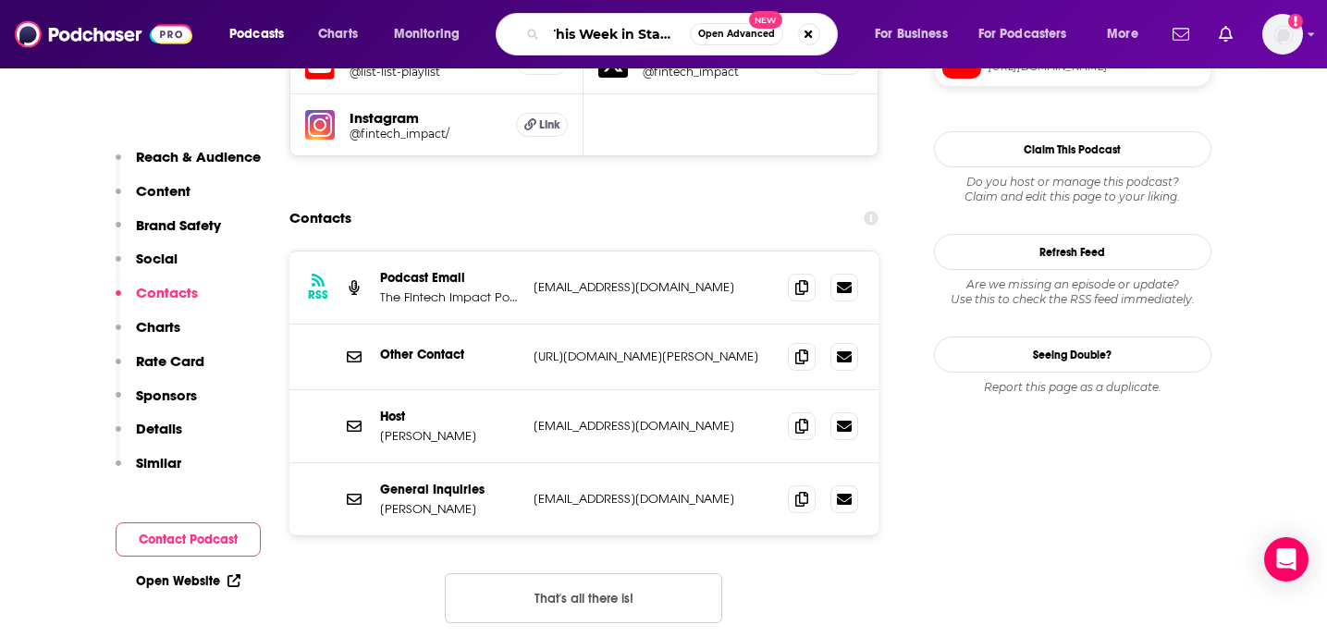
type input "This Week in Startups"
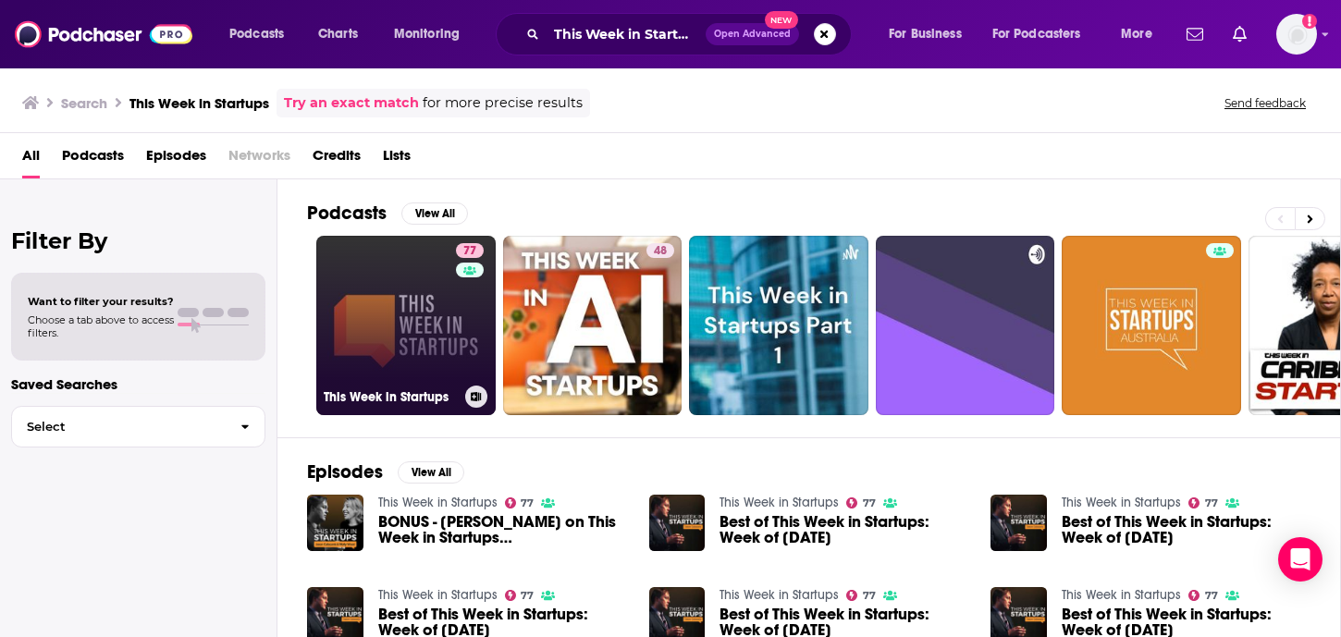
click at [448, 341] on link "77 This Week in Startups" at bounding box center [405, 325] width 179 height 179
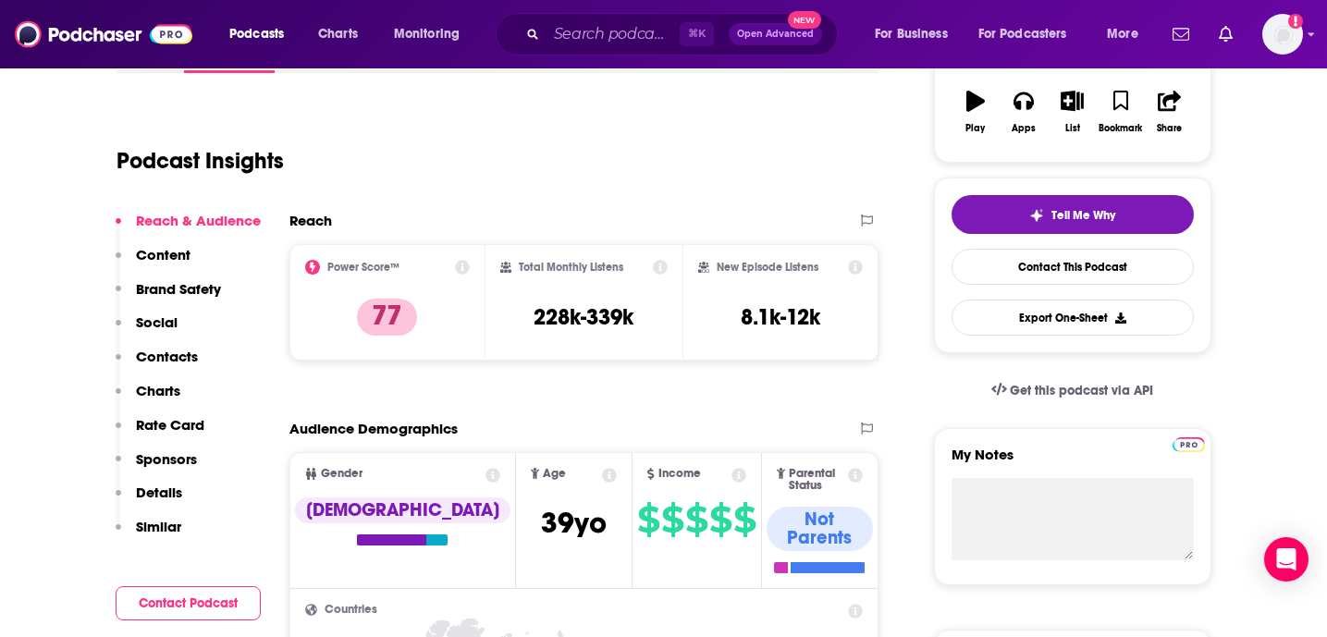
scroll to position [332, 0]
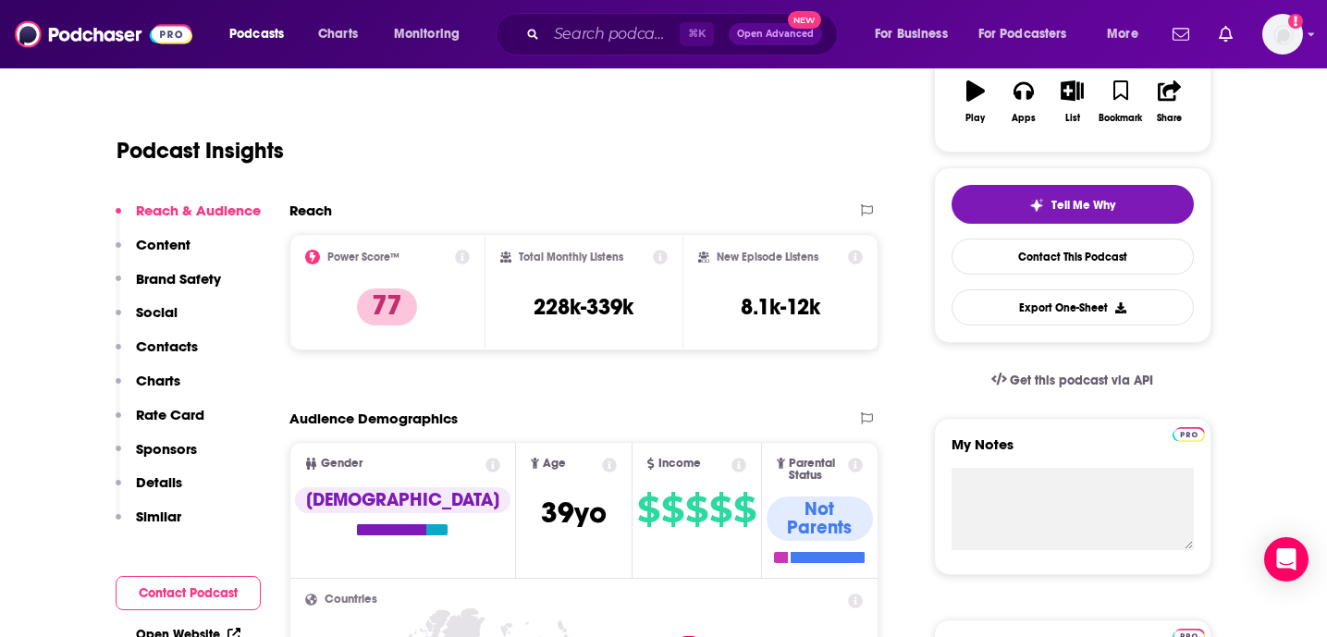
click at [163, 308] on p "Social" at bounding box center [157, 312] width 42 height 18
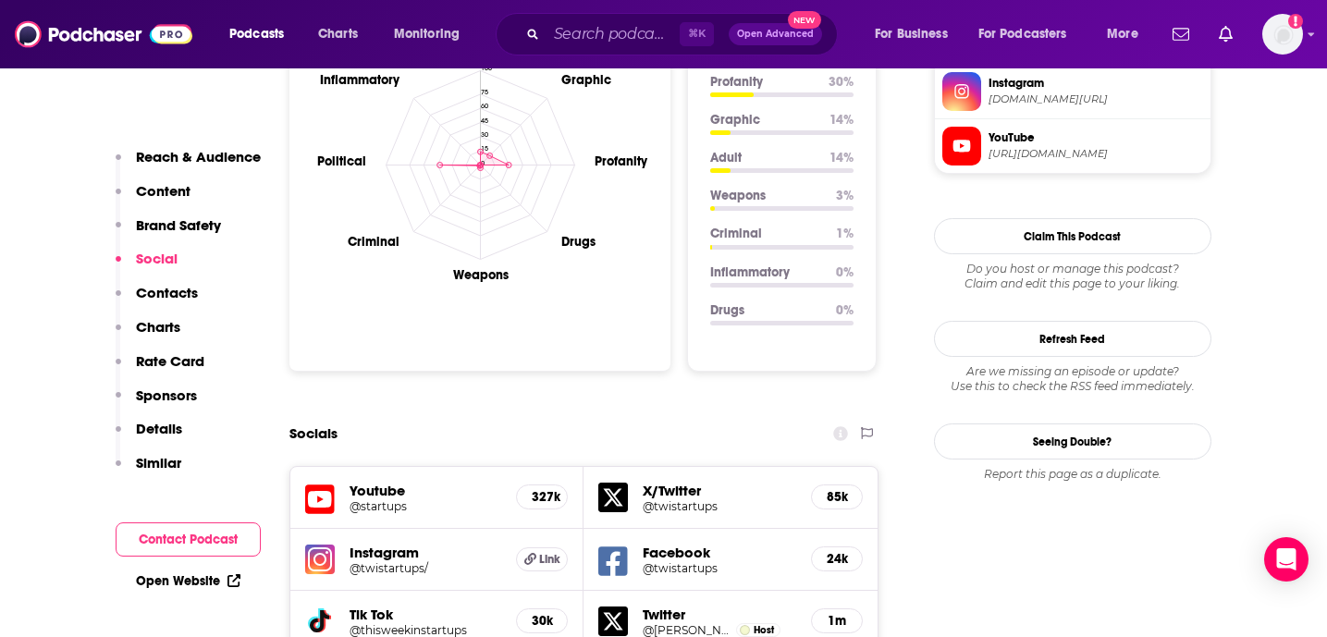
scroll to position [1829, 0]
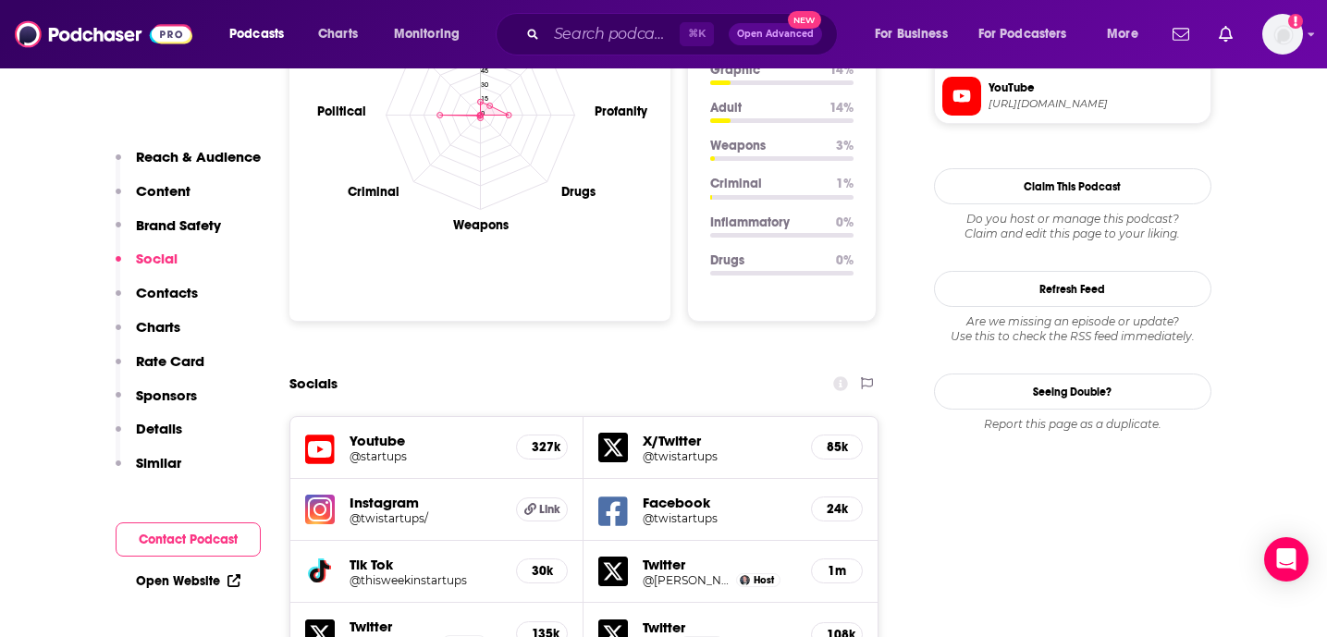
click at [166, 290] on p "Contacts" at bounding box center [167, 293] width 62 height 18
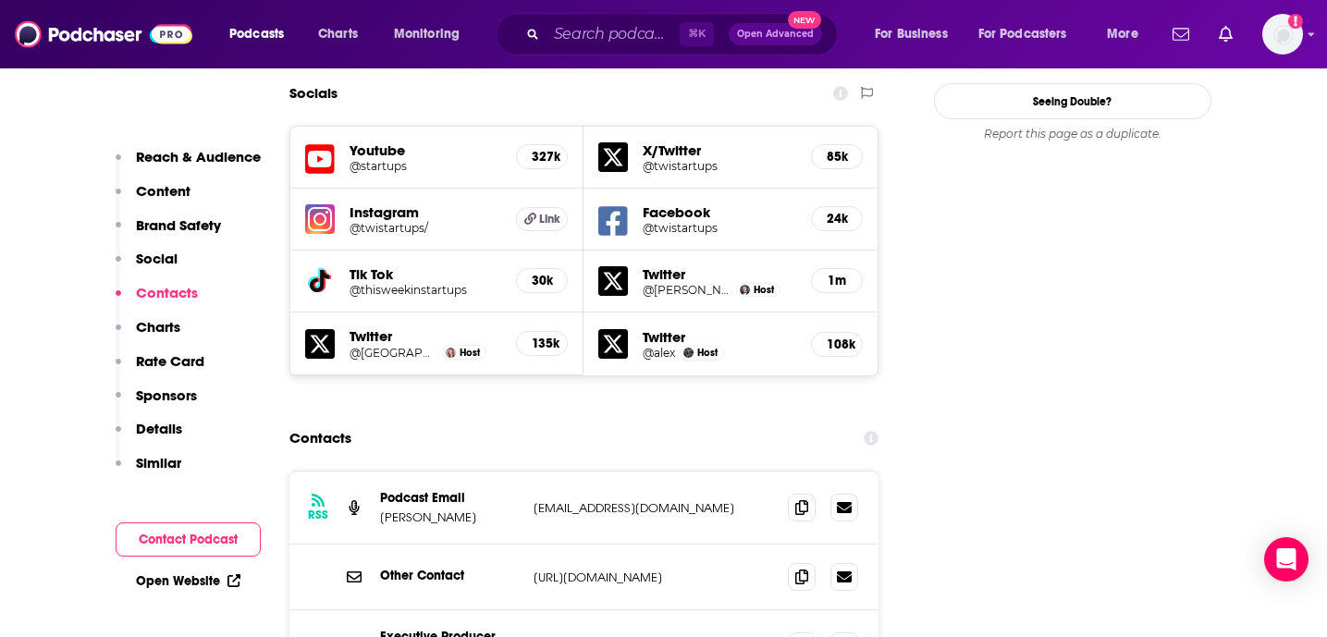
scroll to position [2174, 0]
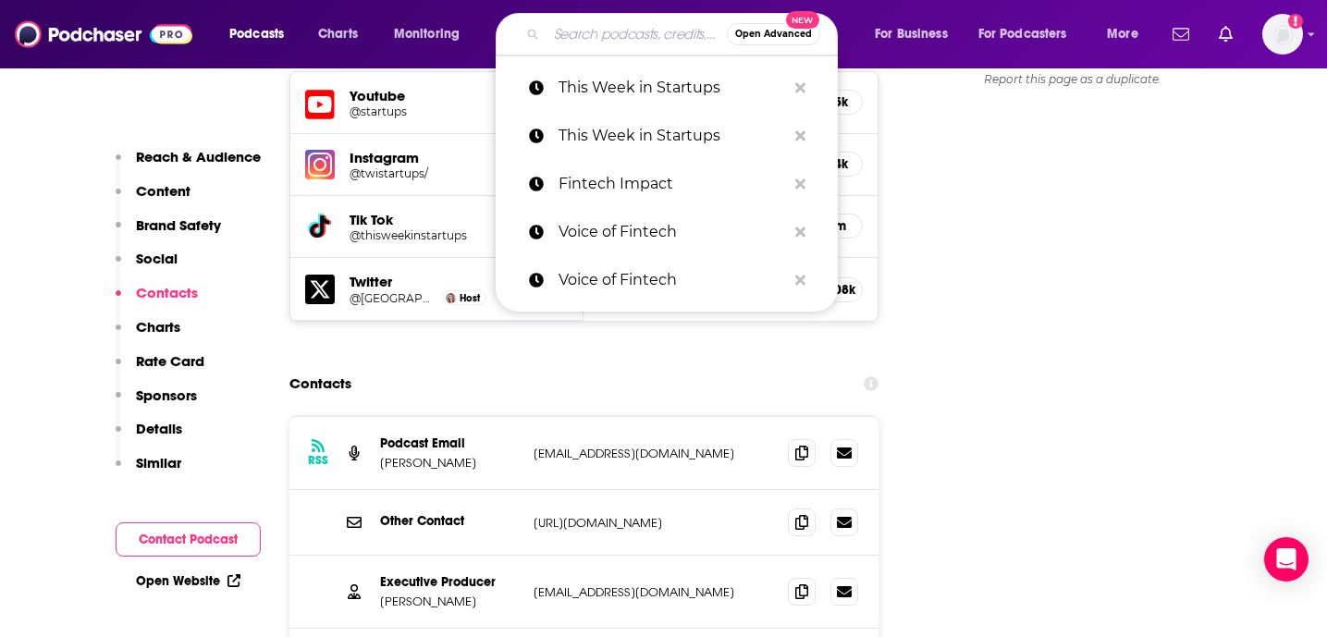
click at [573, 33] on input "Search podcasts, credits, & more..." at bounding box center [637, 34] width 180 height 30
click at [573, 32] on input "Search podcasts, credits, & more..." at bounding box center [637, 34] width 180 height 30
paste input "The Twenty Minute VC"
type input "The Twenty Minute VC"
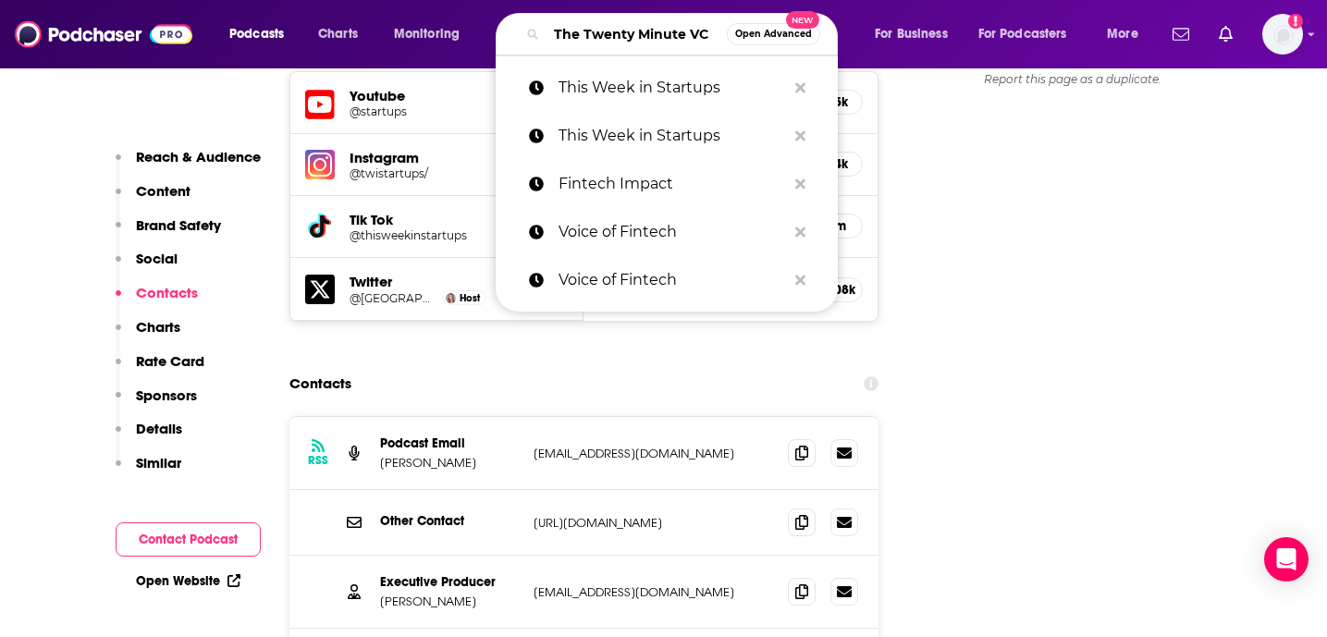
scroll to position [0, 26]
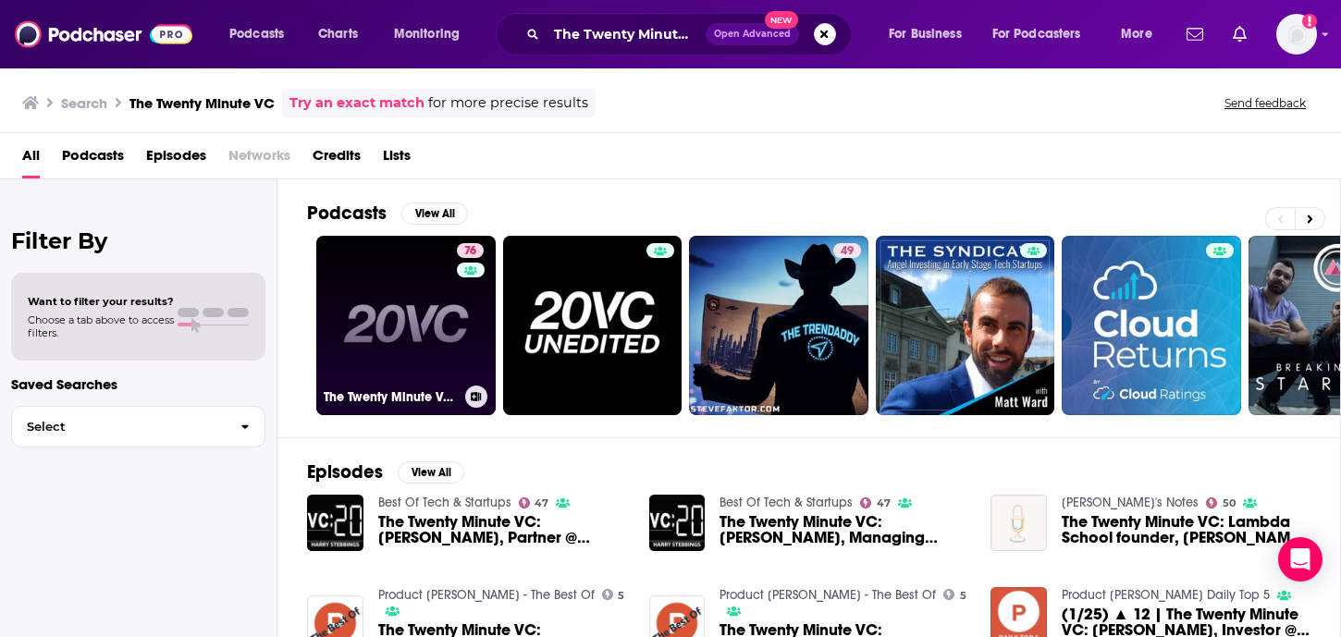
click at [443, 343] on link "76 The Twenty Minute VC (20VC): Venture Capital | Startup Funding | The Pitch" at bounding box center [405, 325] width 179 height 179
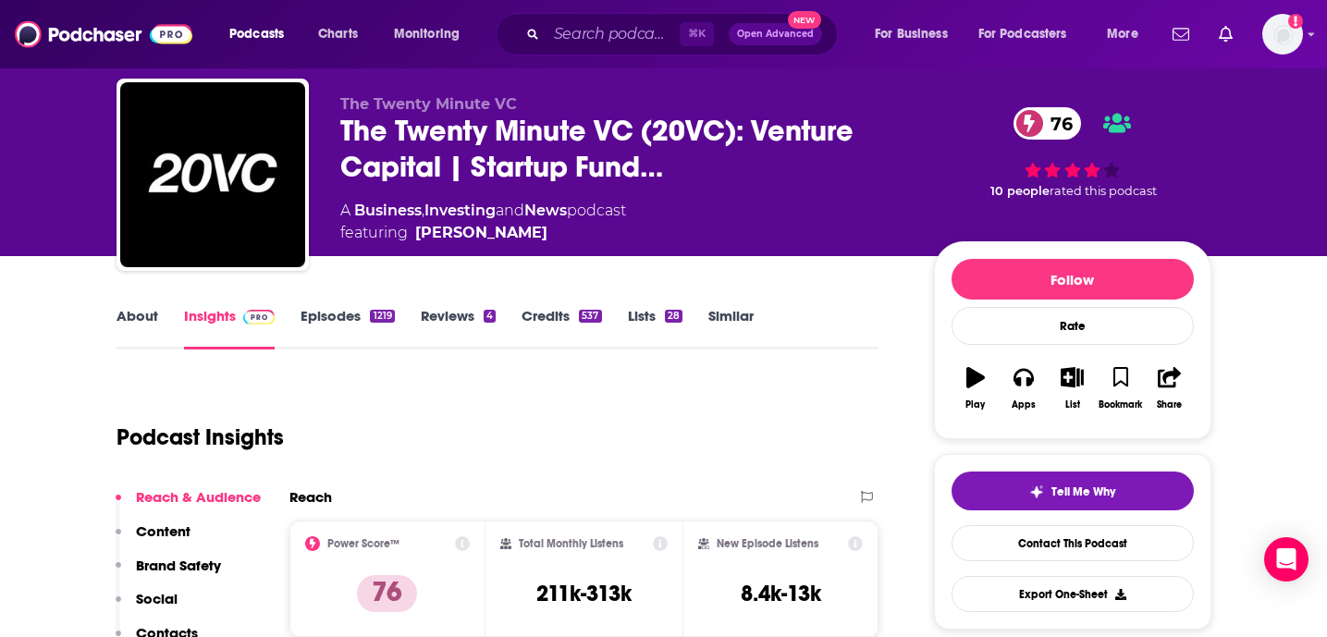
scroll to position [74, 0]
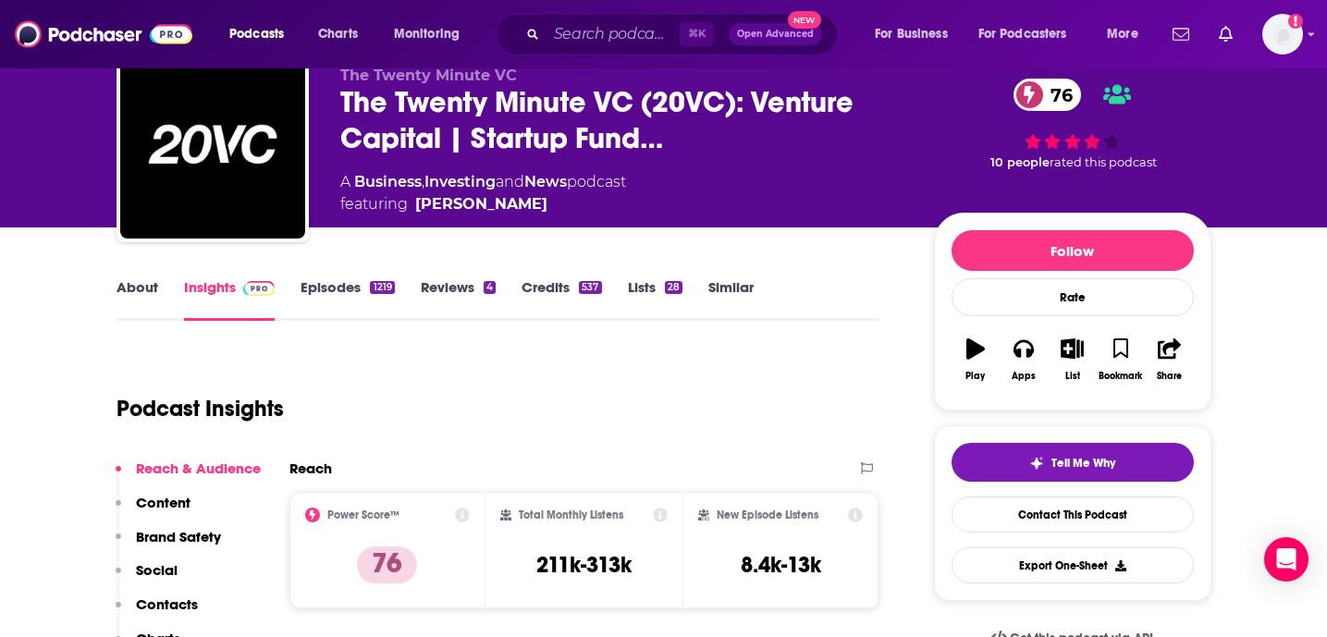
click at [149, 604] on p "Contacts" at bounding box center [167, 605] width 62 height 18
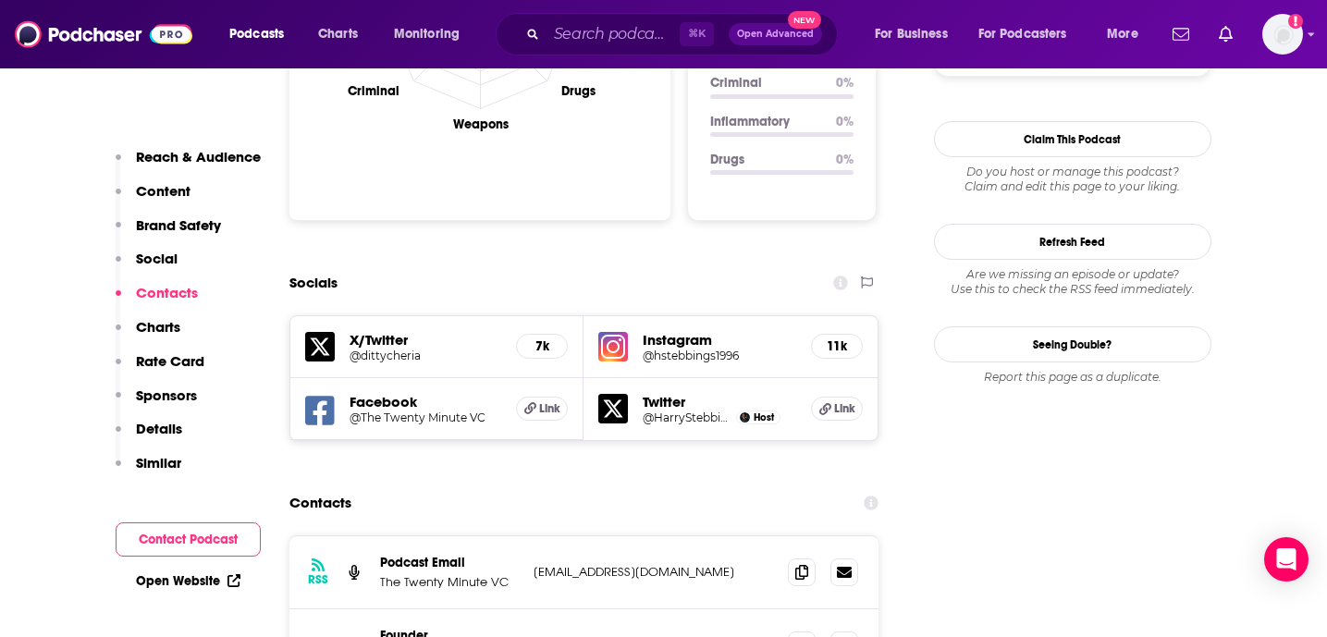
scroll to position [2049, 0]
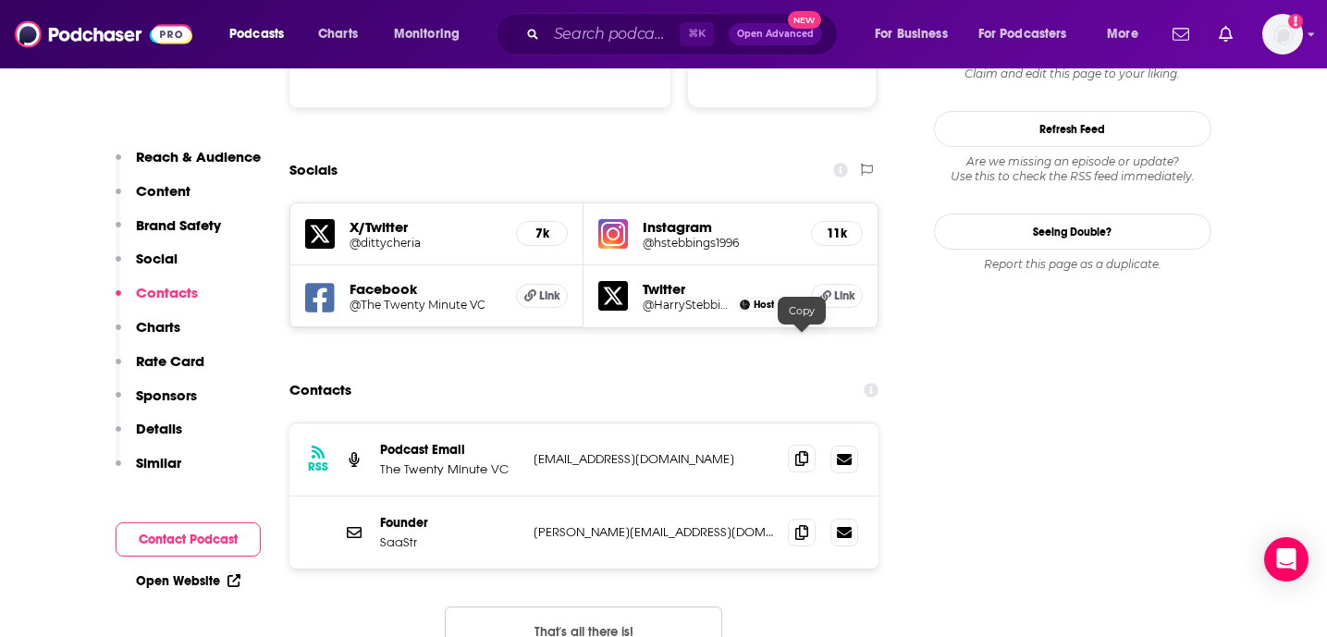
click at [800, 451] on icon at bounding box center [801, 458] width 13 height 15
